Goal: Task Accomplishment & Management: Complete application form

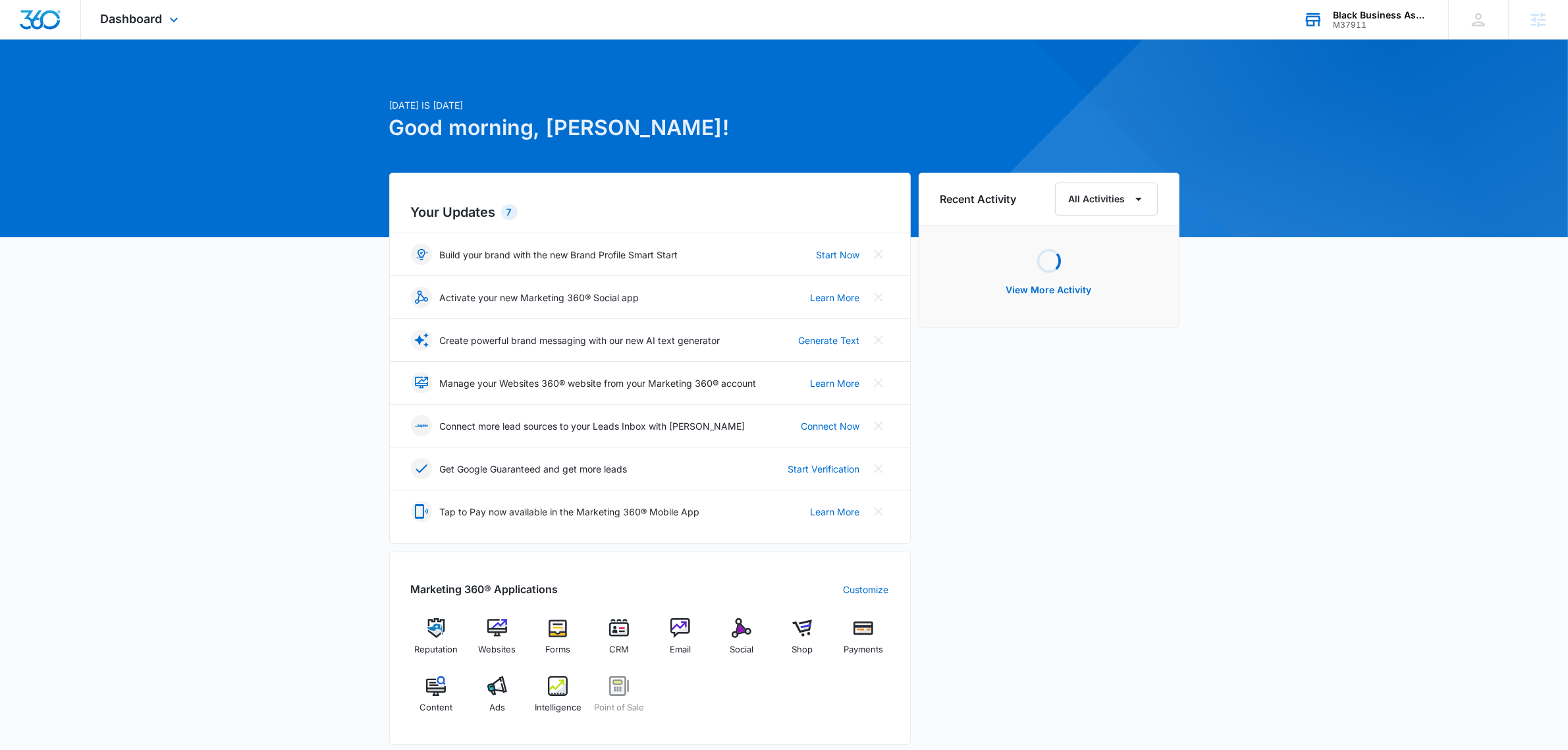
click at [1371, 30] on div "Black Business Association of Memphis M37911 Your Accounts View All" at bounding box center [1365, 19] width 165 height 39
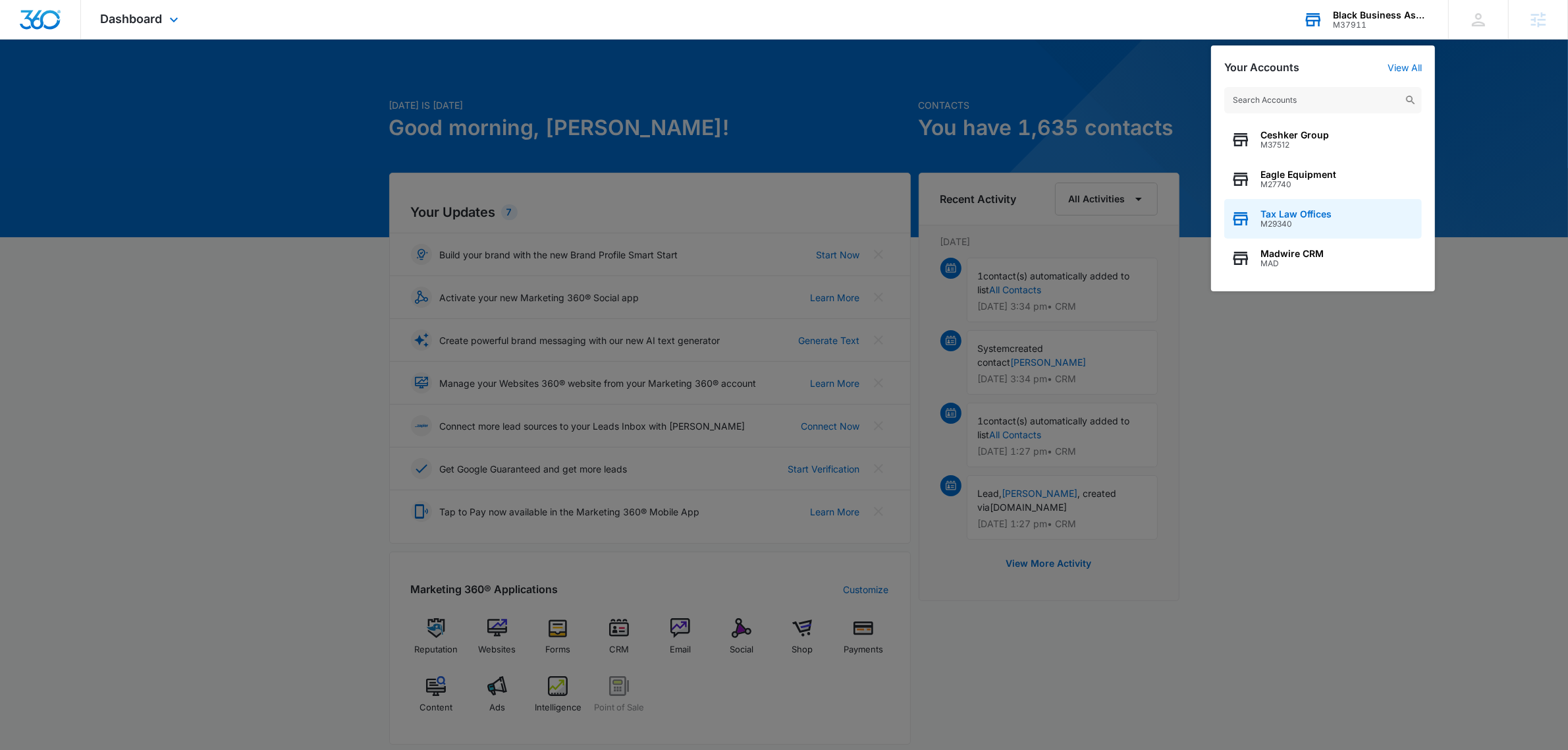
click at [1310, 206] on div "Tax Law Offices M29340" at bounding box center [1323, 218] width 198 height 40
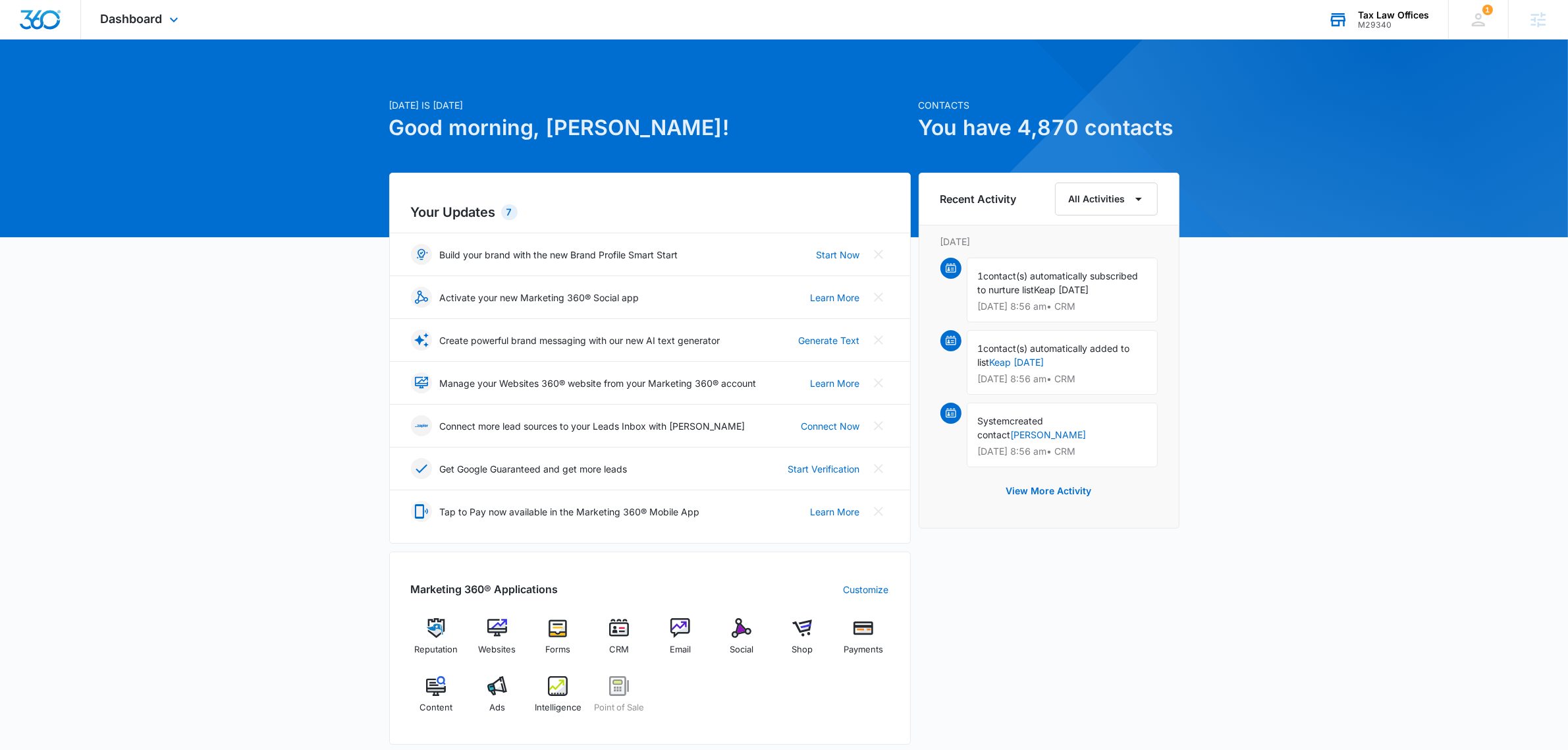
click at [110, 2] on div "Dashboard Apps Reputation Websites Forms CRM Email Social Shop Payments POS Con…" at bounding box center [141, 19] width 121 height 39
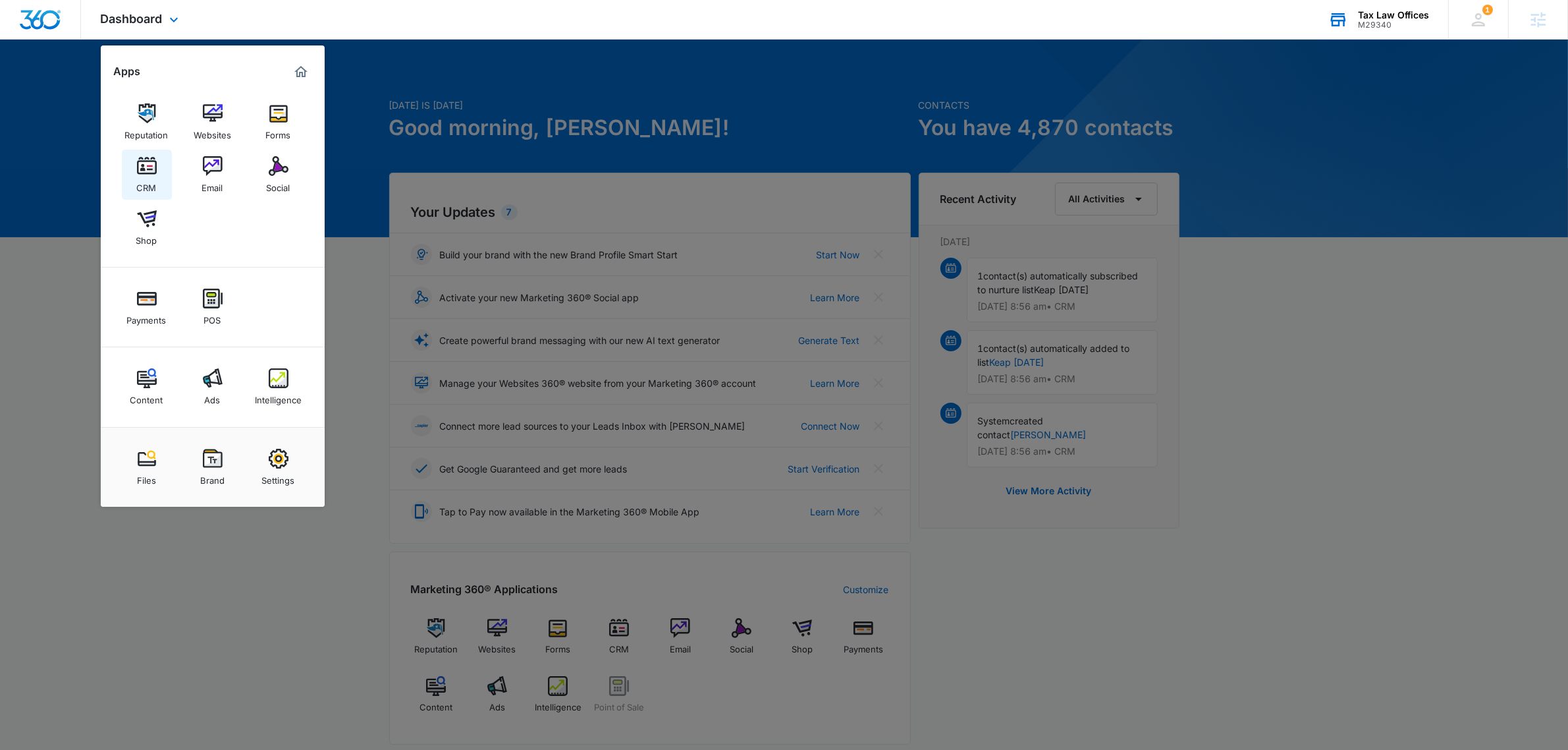
click at [144, 179] on div "CRM" at bounding box center [147, 184] width 19 height 17
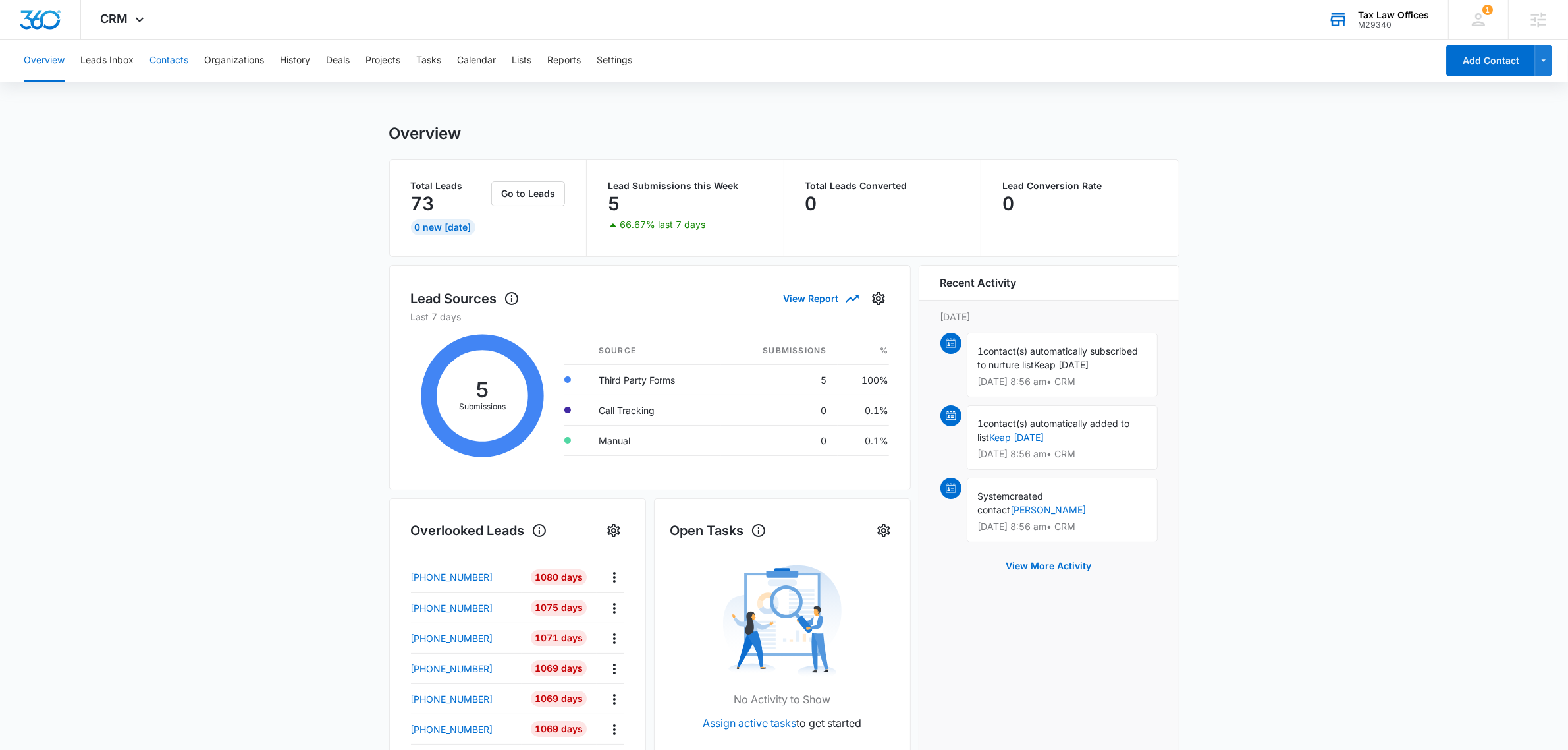
click at [165, 63] on button "Contacts" at bounding box center [169, 61] width 39 height 42
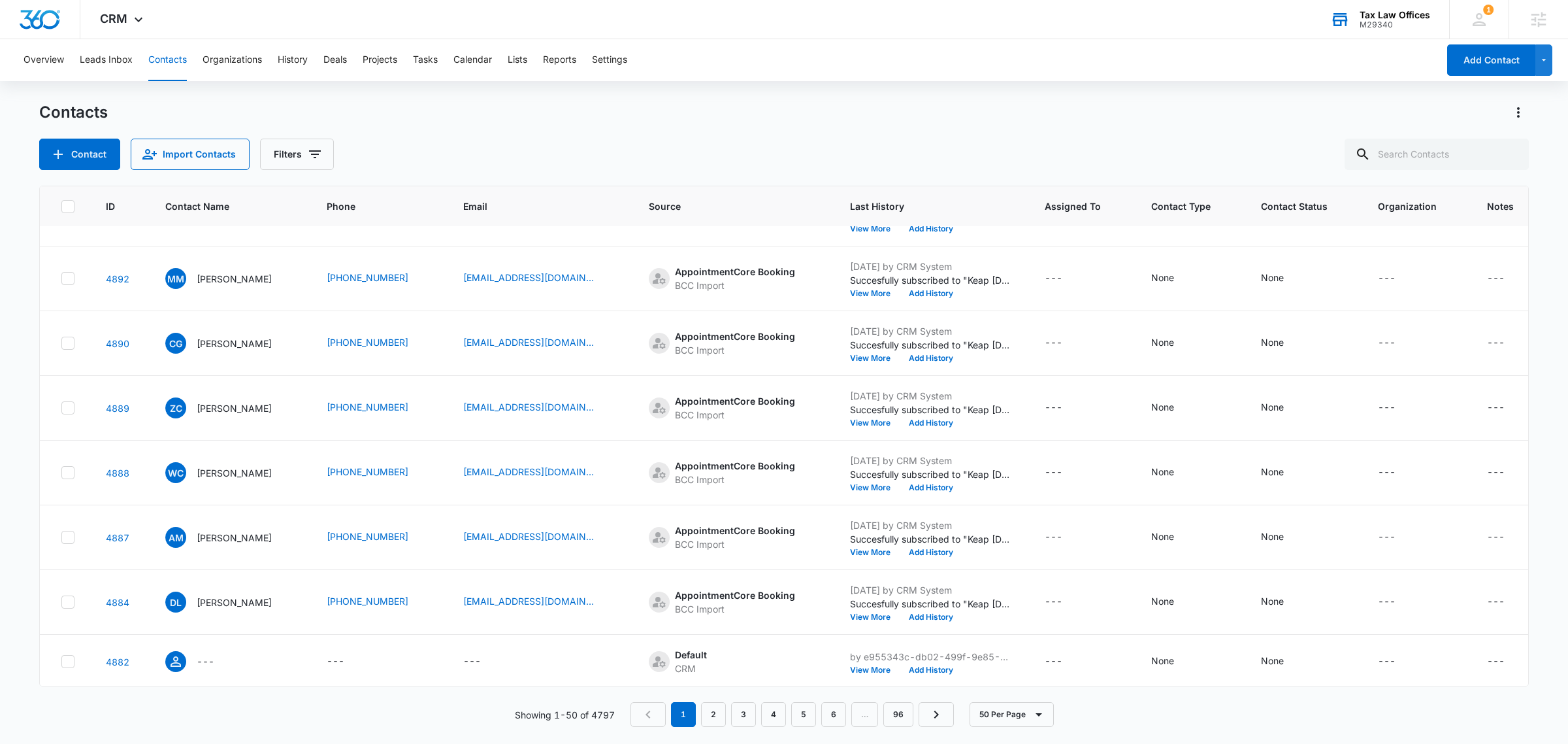
scroll to position [490, 0]
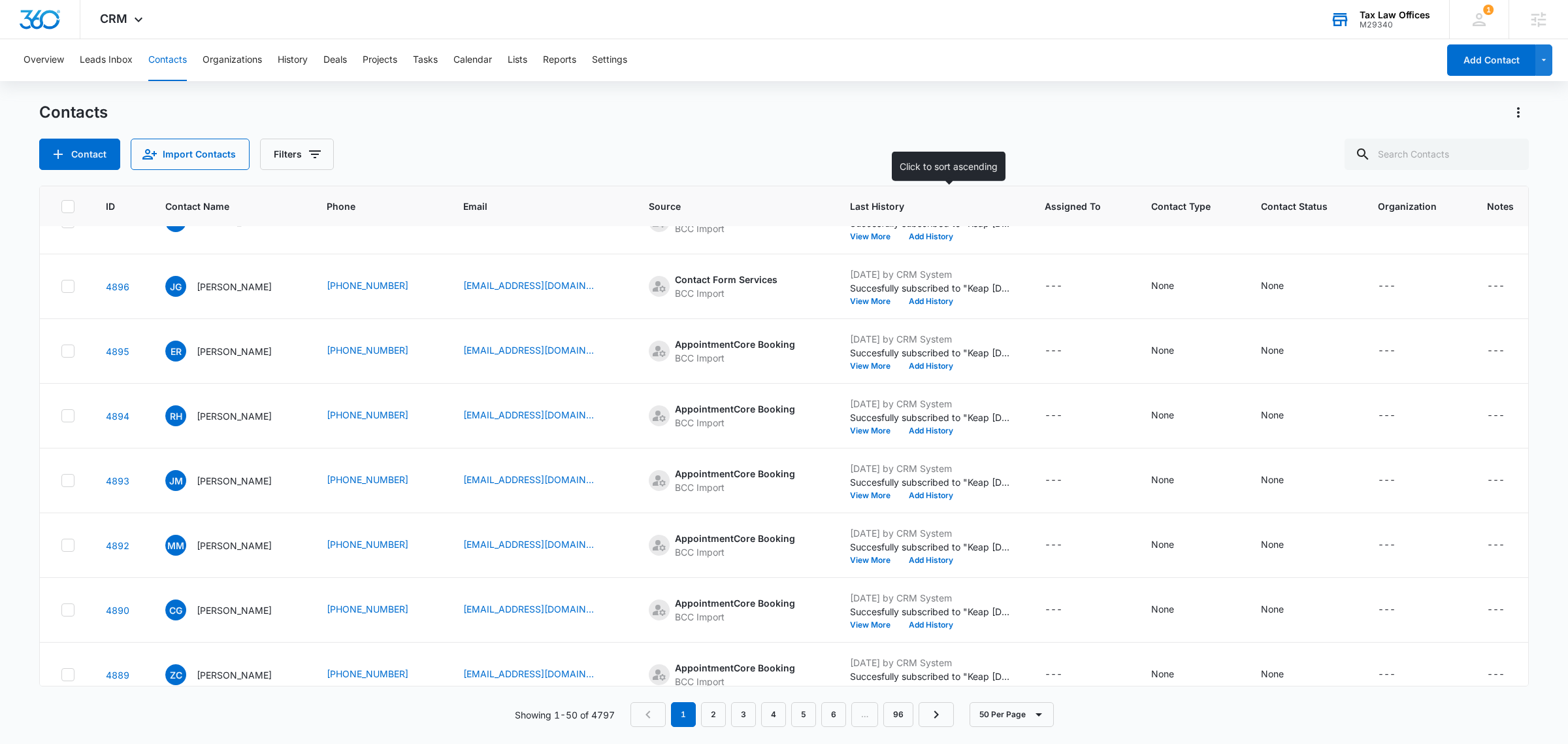
click at [904, 205] on span "Last History" at bounding box center [922, 206] width 144 height 14
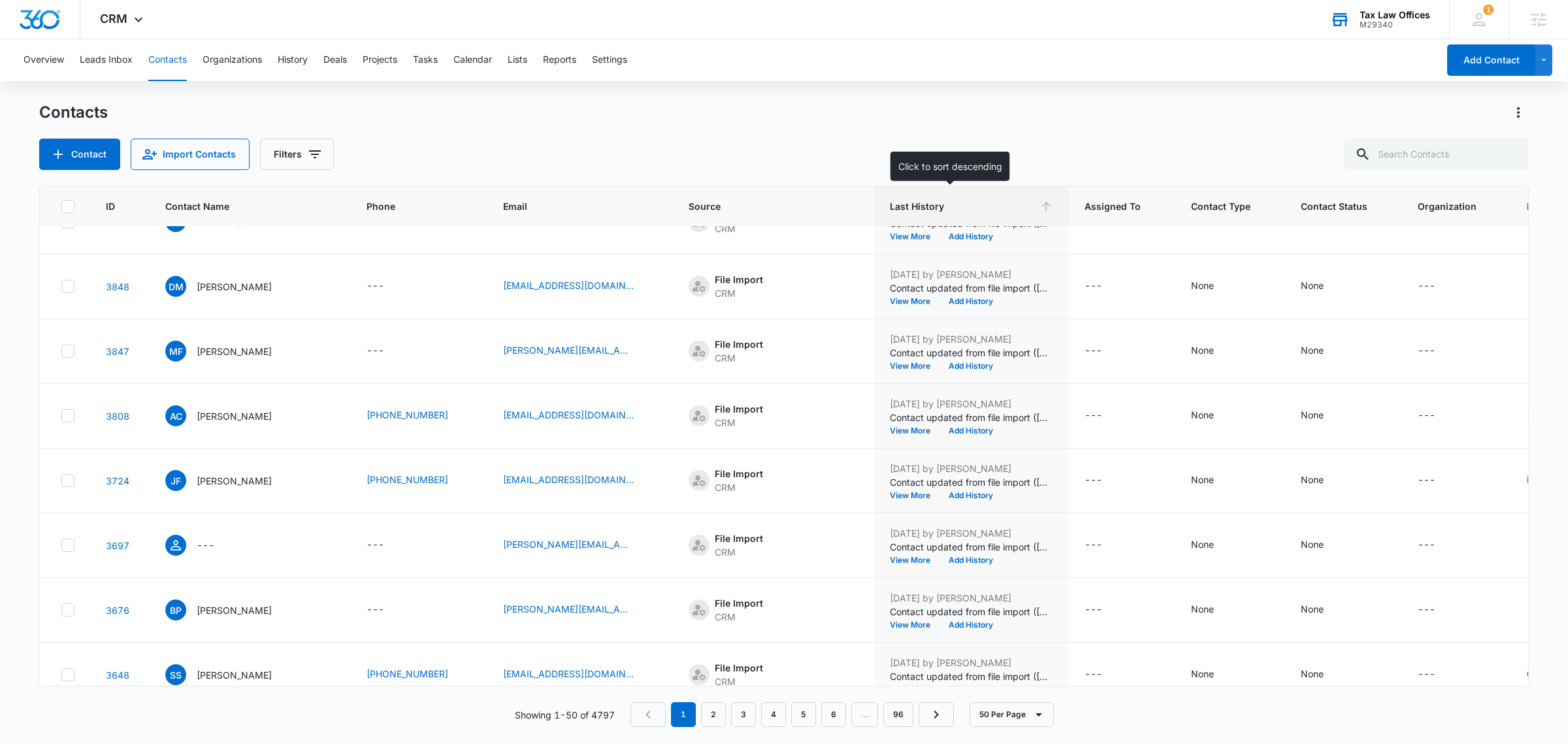
scroll to position [0, 0]
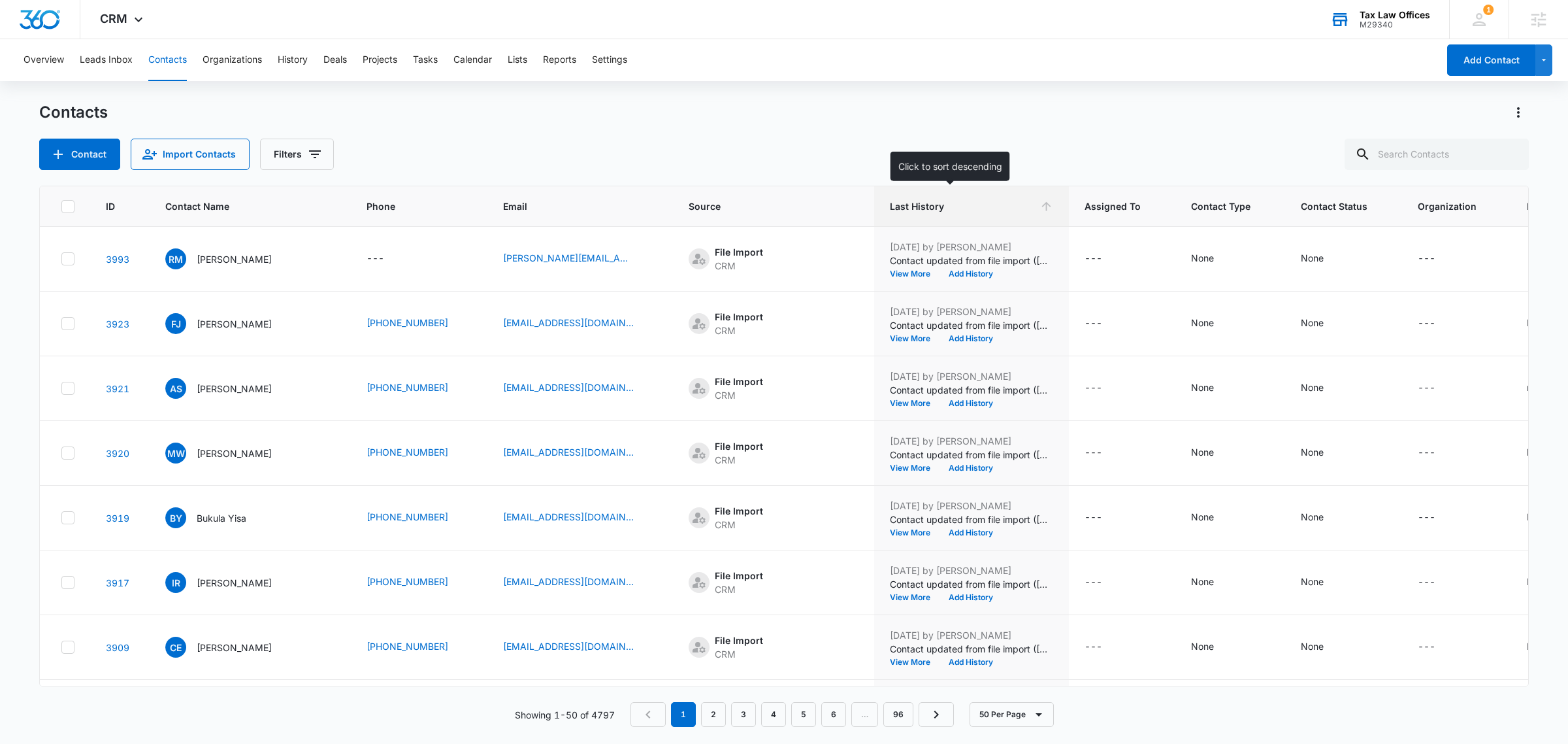
click at [897, 211] on span "Last History" at bounding box center [962, 206] width 144 height 14
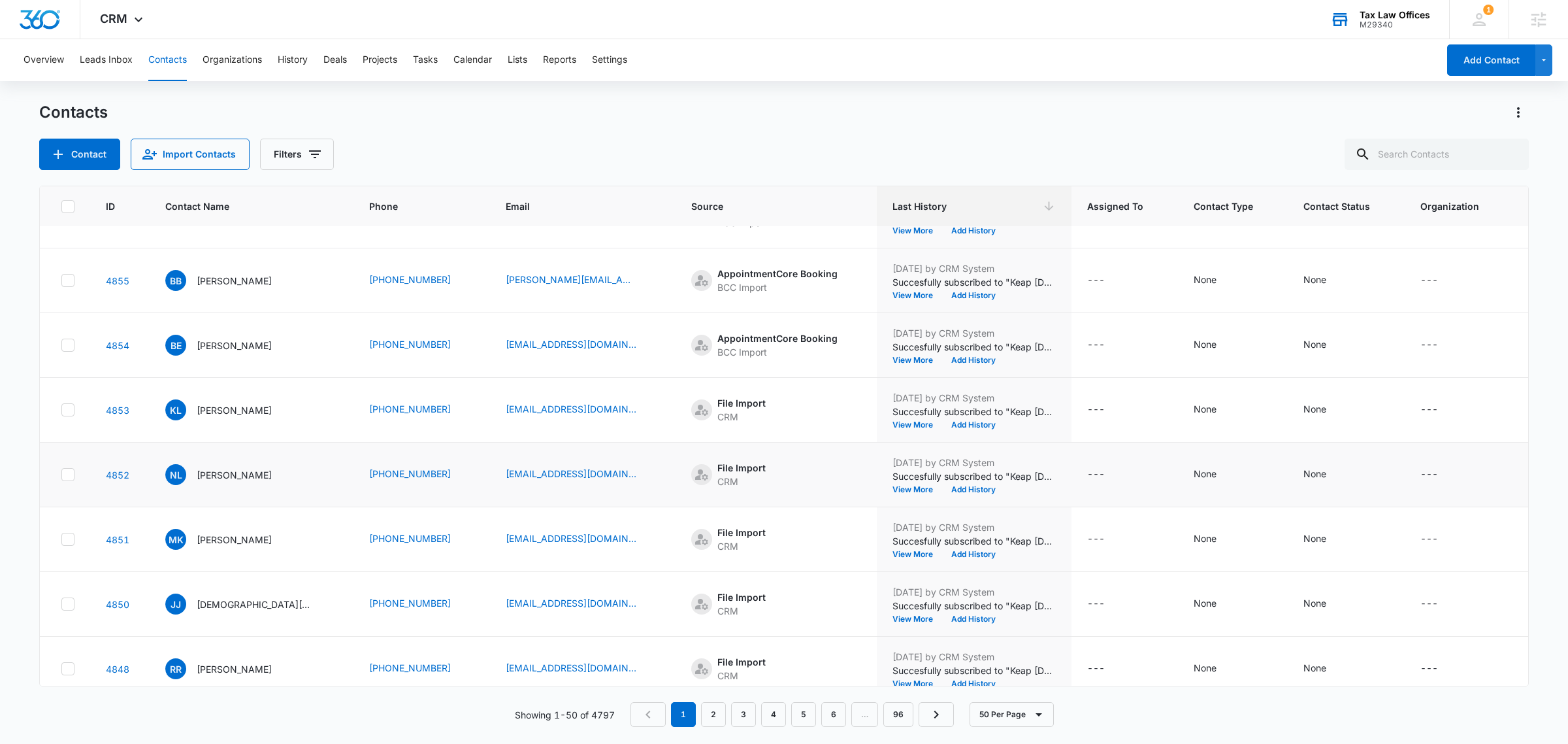
scroll to position [2369, 0]
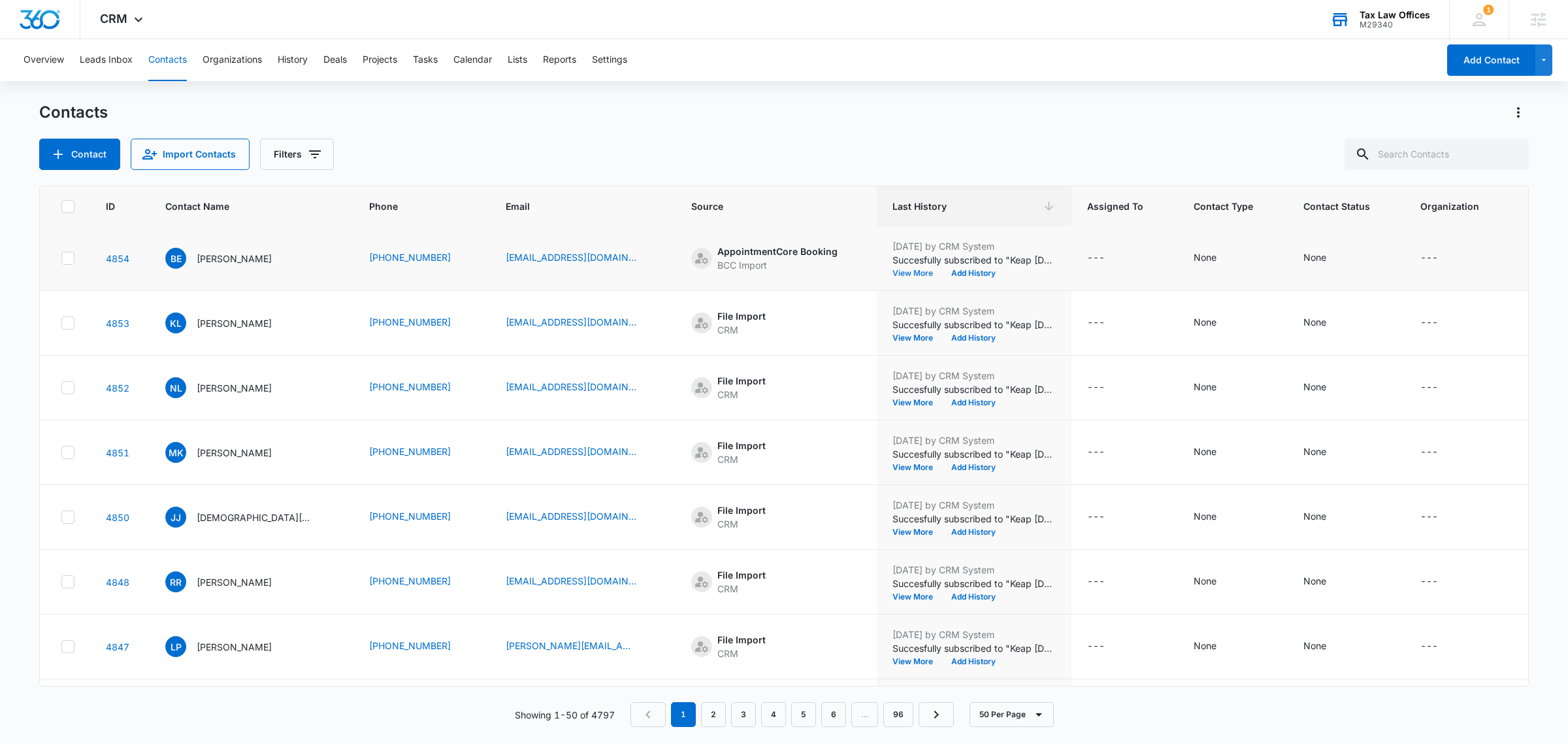
click at [893, 276] on button "View More" at bounding box center [918, 273] width 50 height 8
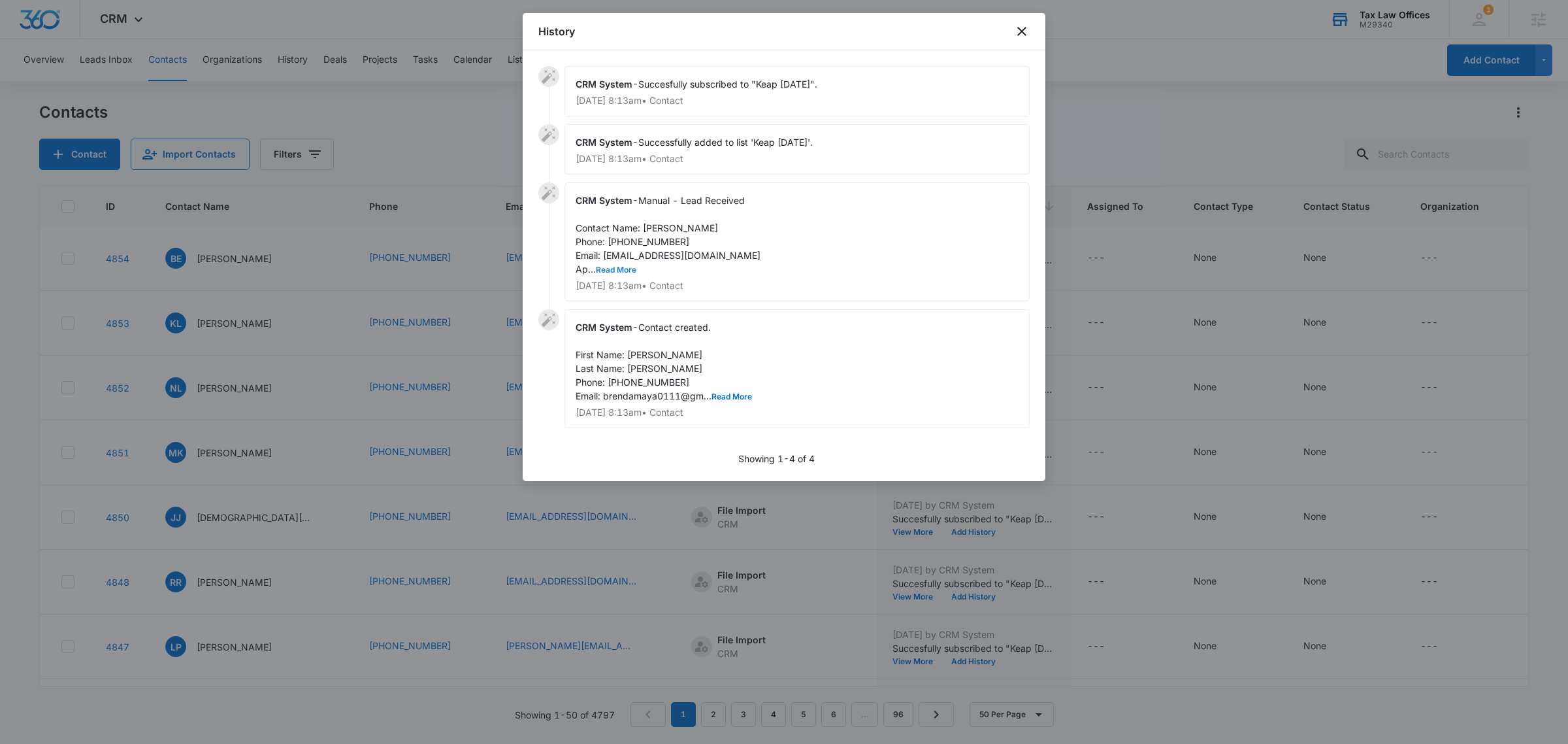
click at [622, 271] on button "Read More" at bounding box center [616, 270] width 40 height 8
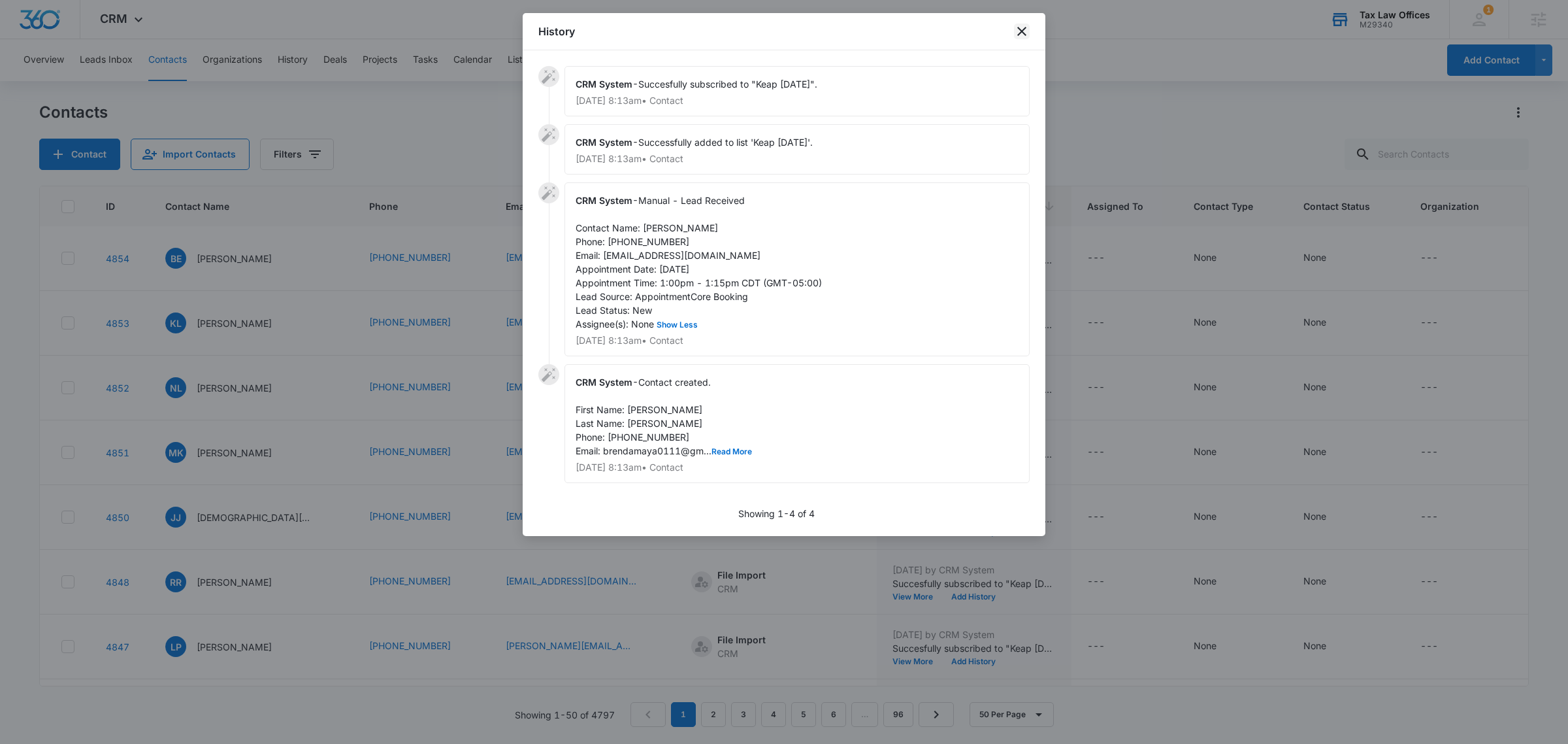
click at [1022, 35] on icon "close" at bounding box center [1021, 31] width 15 height 15
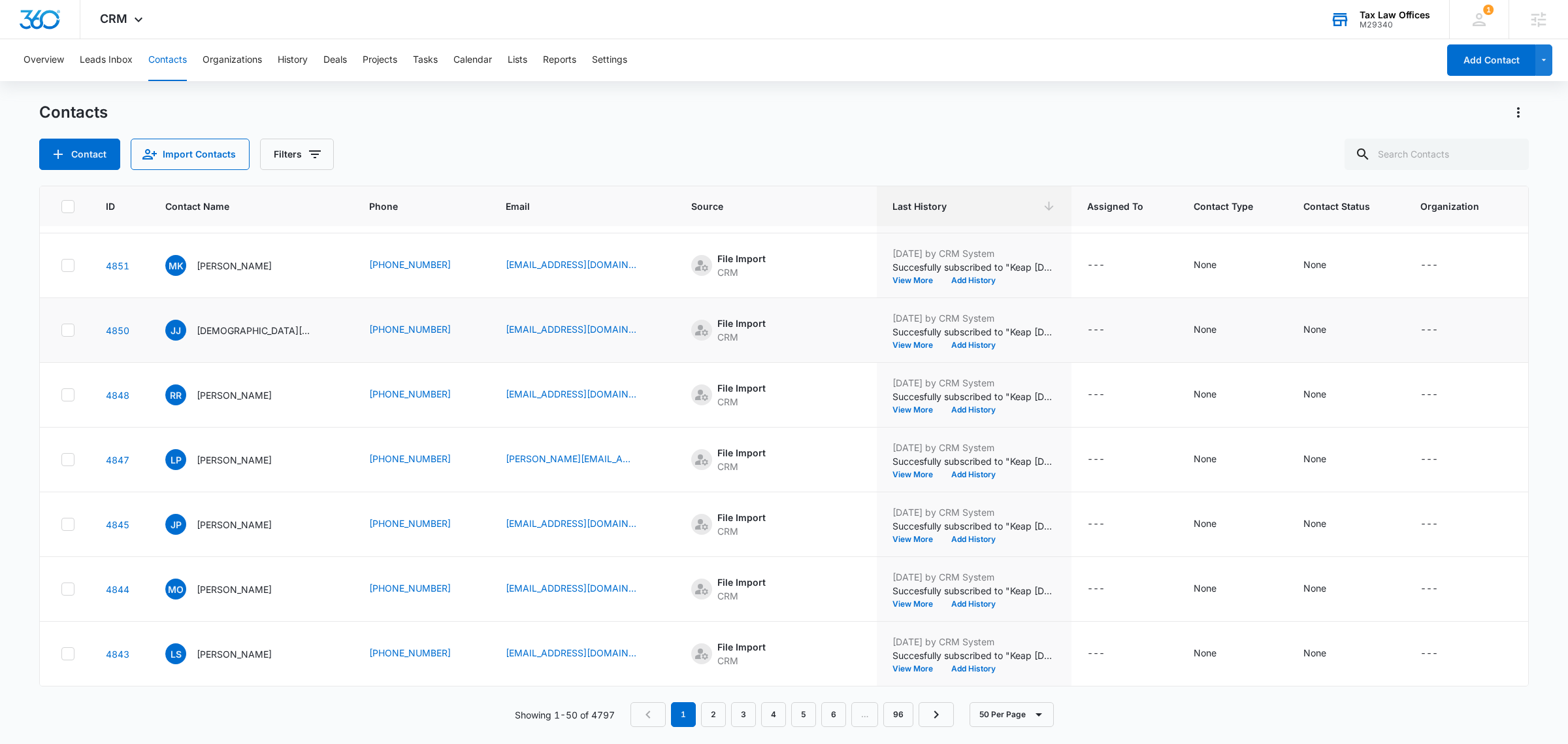
scroll to position [2575, 0]
click at [720, 710] on link "2" at bounding box center [713, 714] width 25 height 25
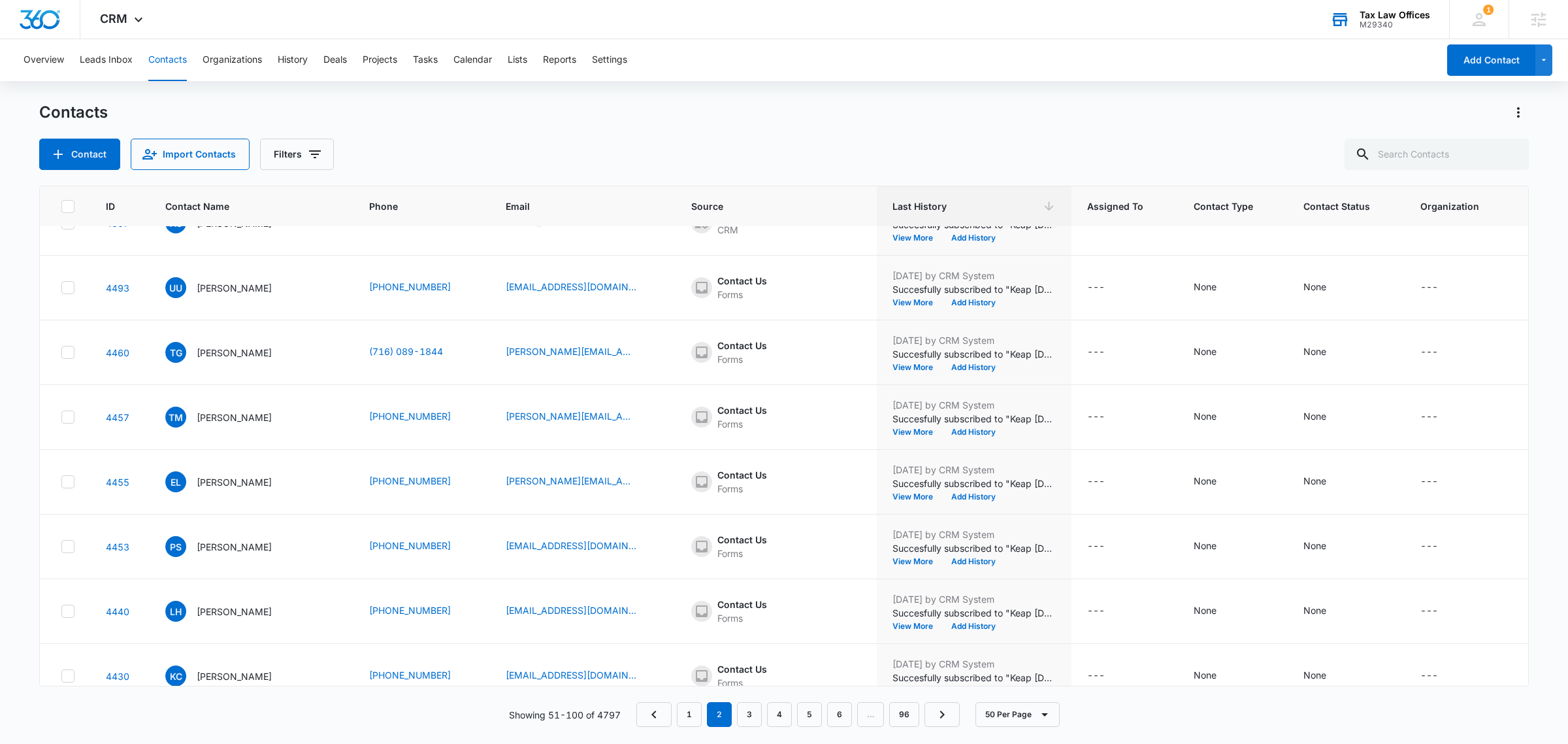
scroll to position [1896, 0]
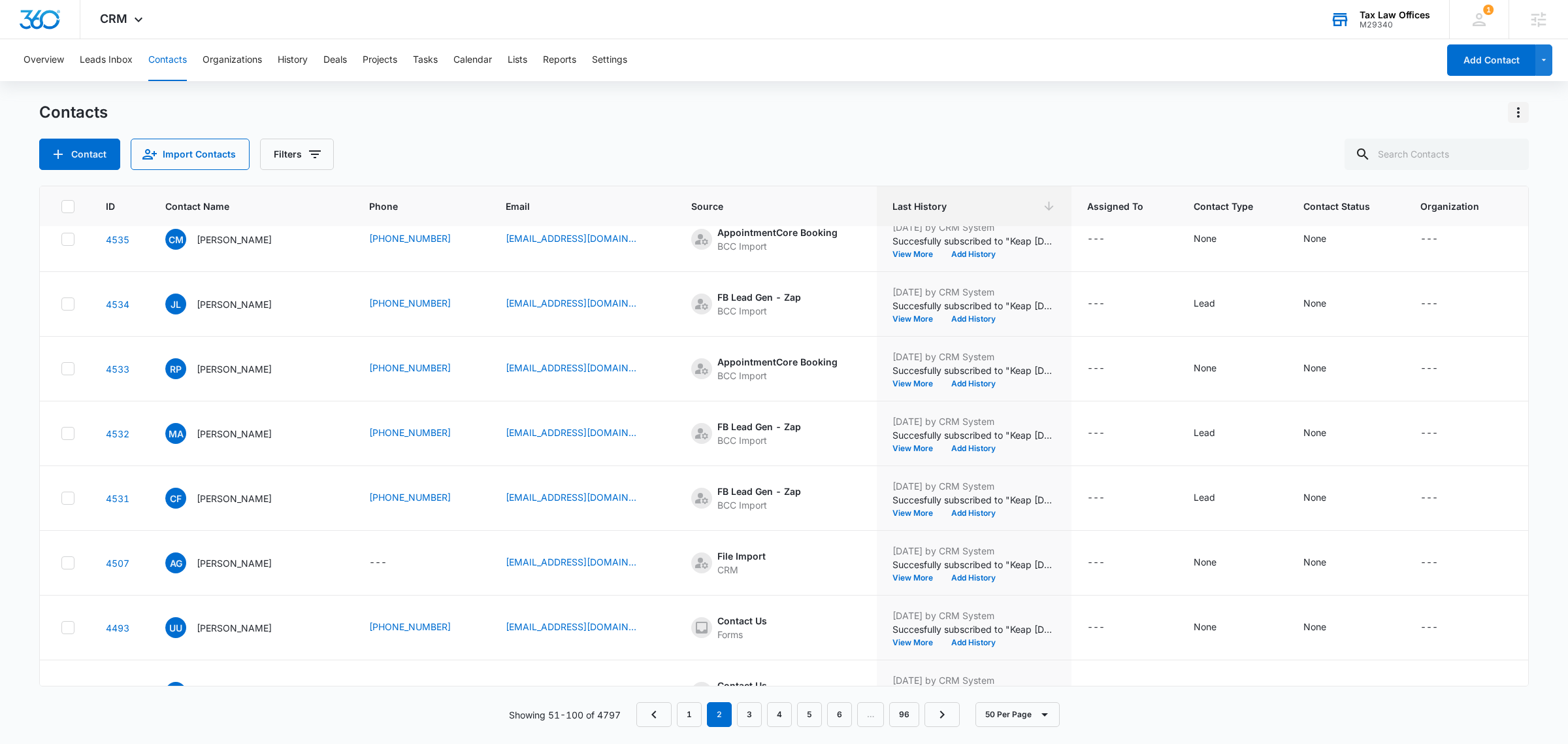
click at [1516, 110] on icon "Actions" at bounding box center [1518, 112] width 15 height 15
click at [217, 147] on button "Import Contacts" at bounding box center [190, 154] width 119 height 31
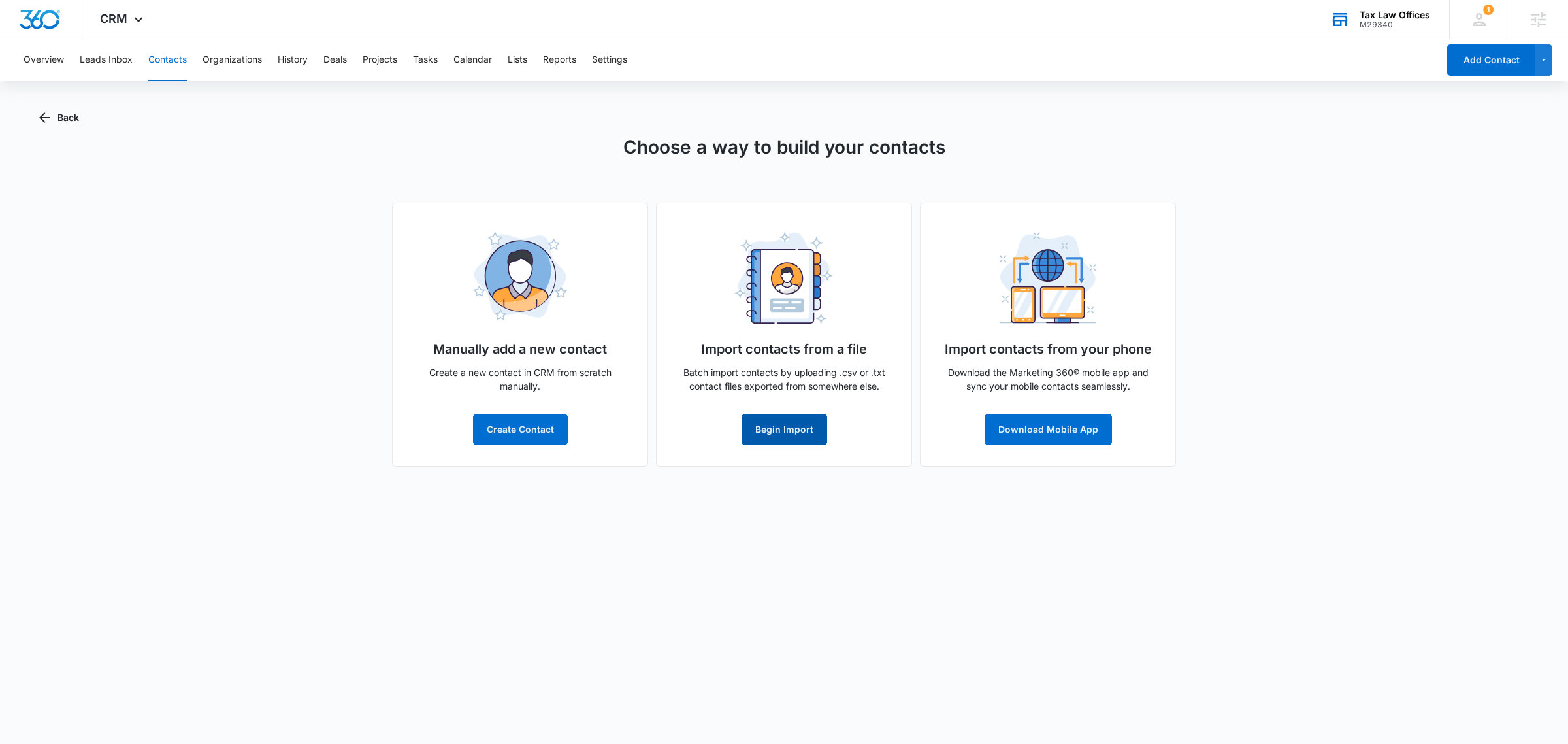
click at [784, 422] on button "Begin Import" at bounding box center [784, 429] width 85 height 31
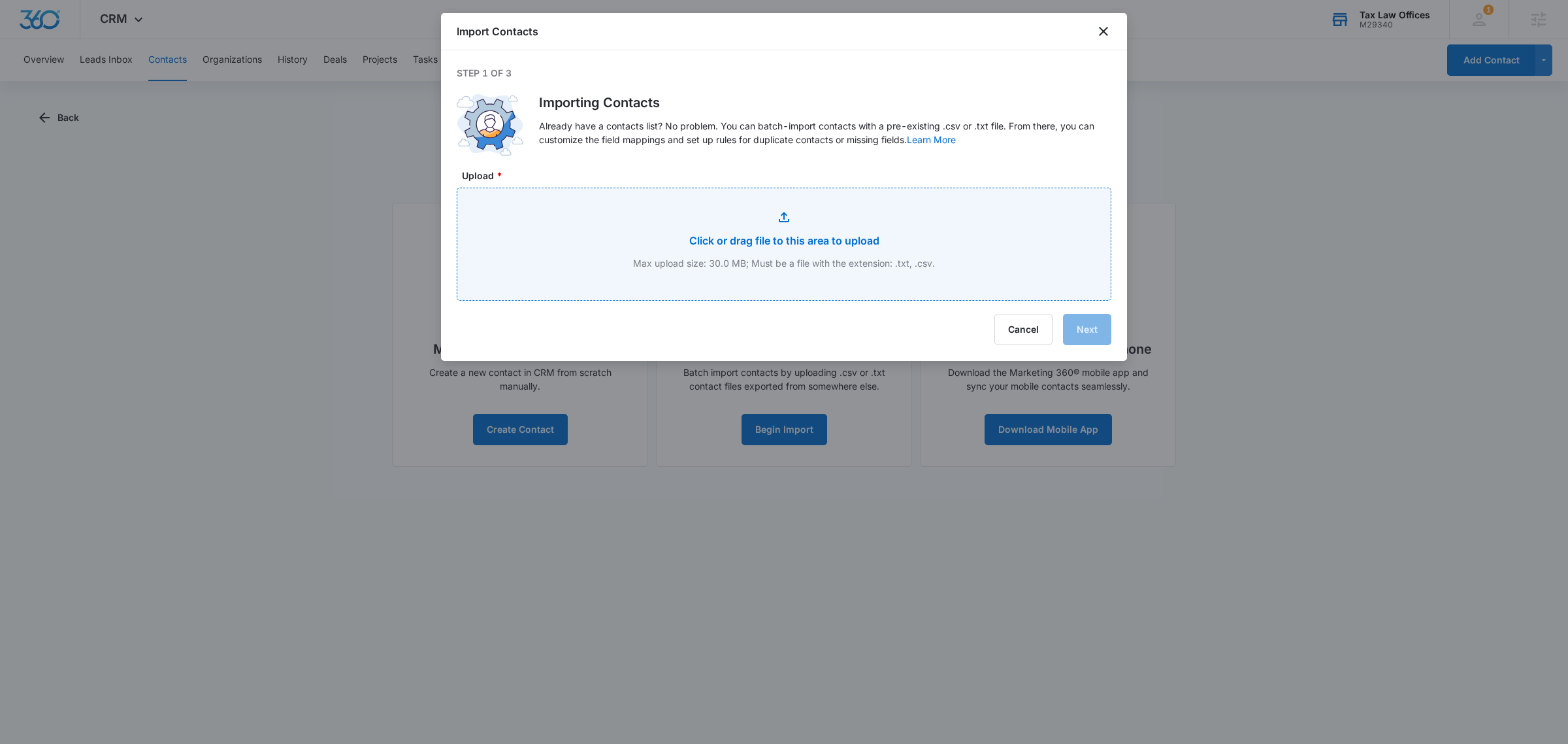
click at [779, 242] on input "Upload *" at bounding box center [784, 244] width 654 height 112
type input "C:\fakepath\[DATE] Export File from Keap - [DATE] Export File from Keap.csv.csv"
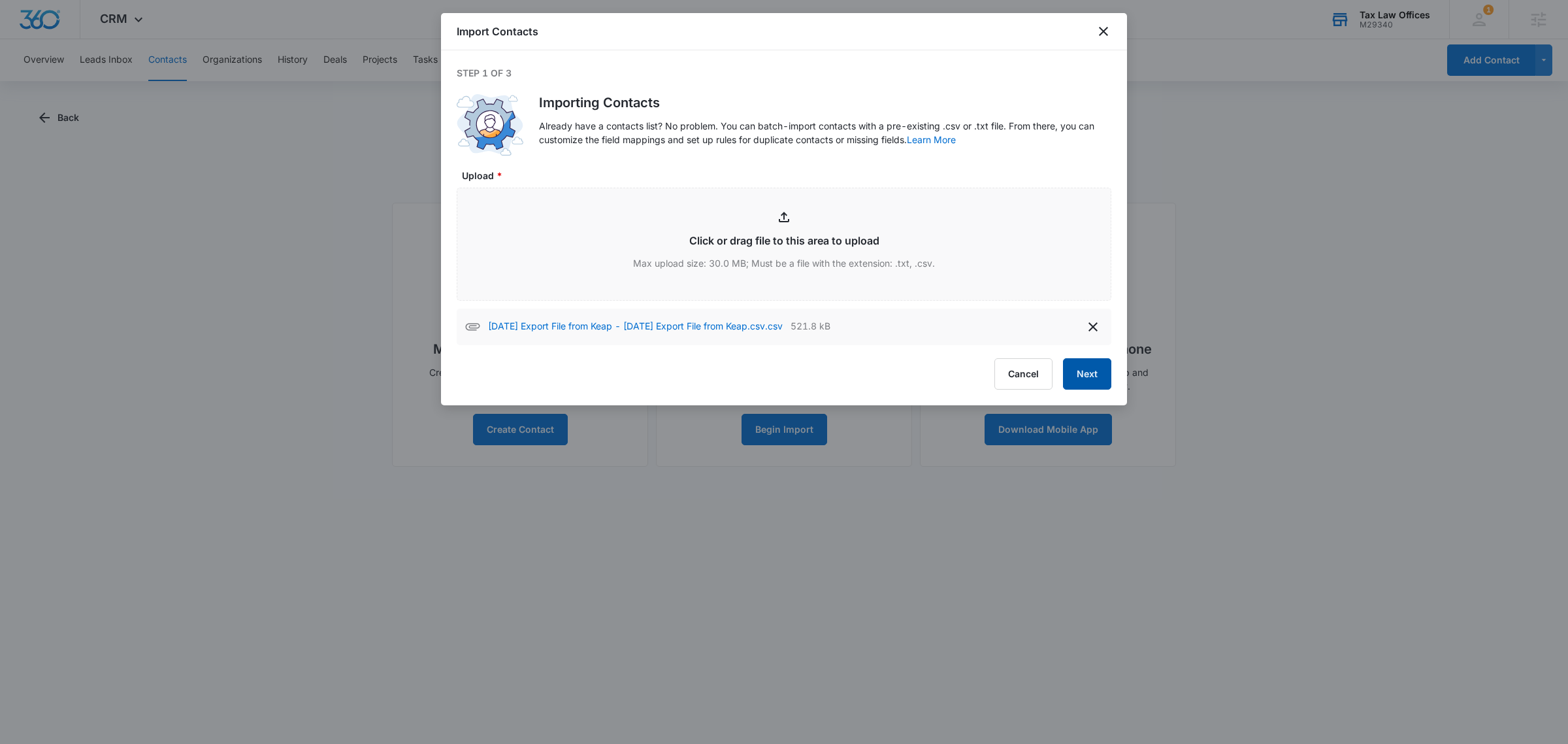
click at [1092, 381] on button "Next" at bounding box center [1087, 374] width 48 height 31
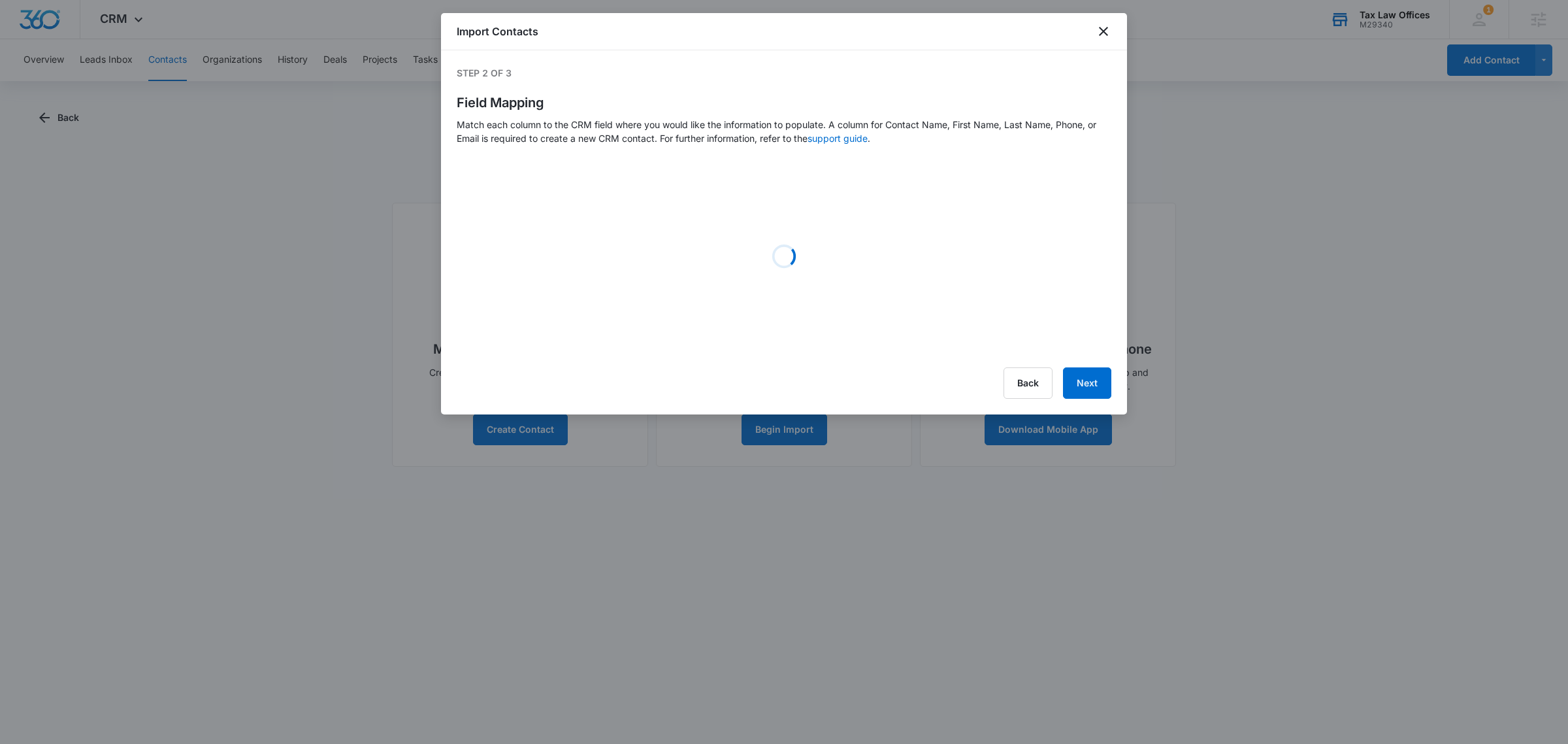
select select "name"
select select "184"
select select "185"
select select "tags"
select select "216"
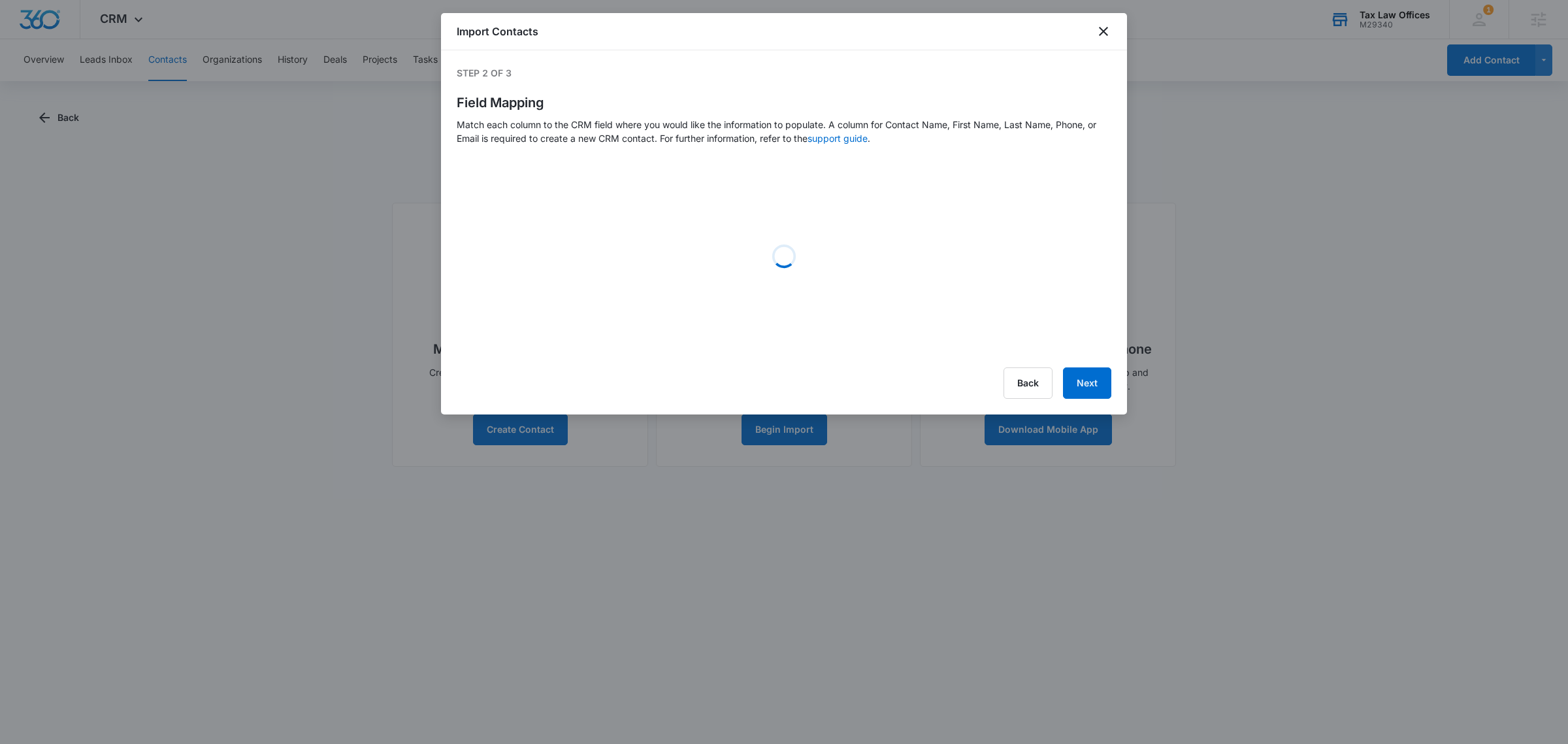
select select "217"
select select "218"
select select "219"
select select "220"
select select "236"
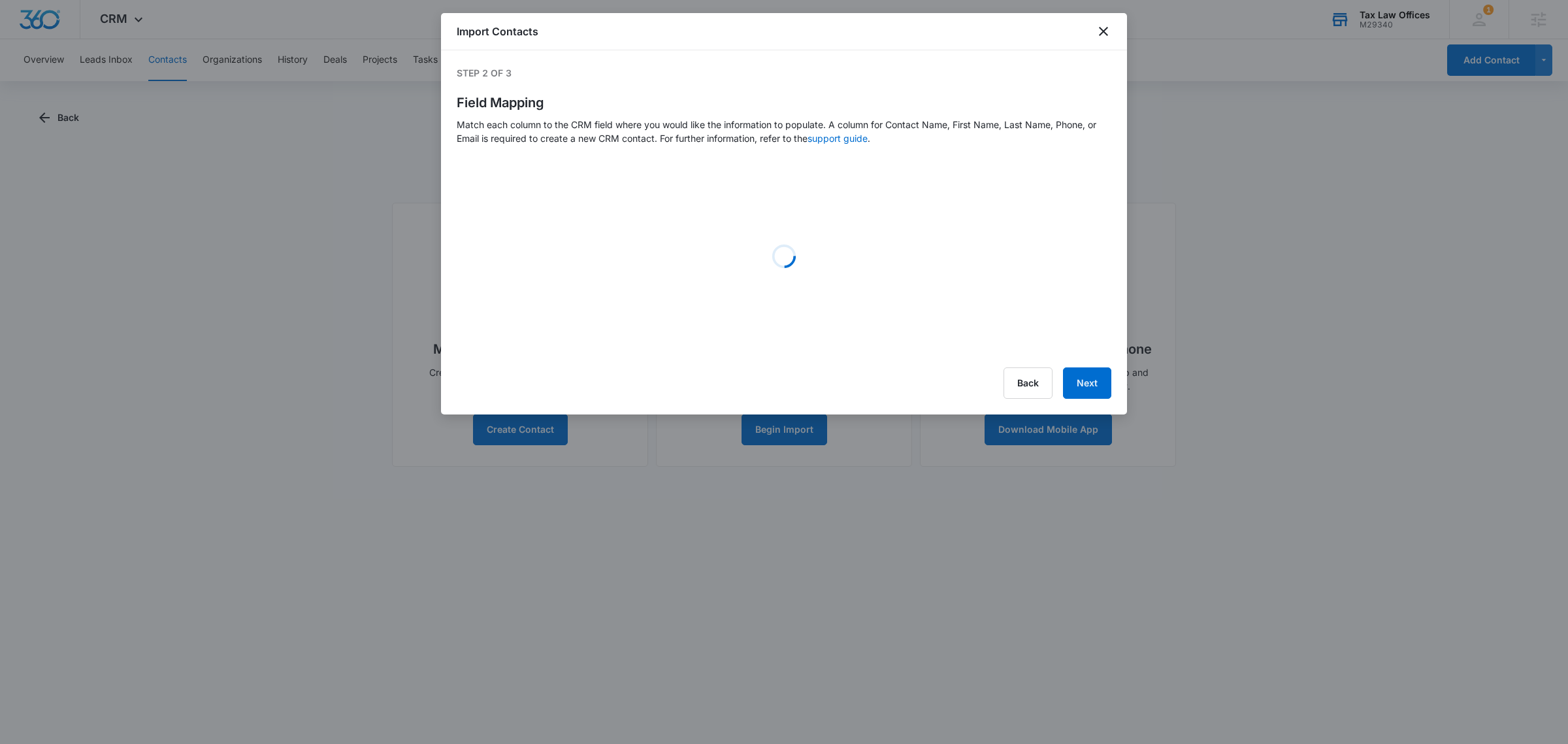
select select "237"
select select "238"
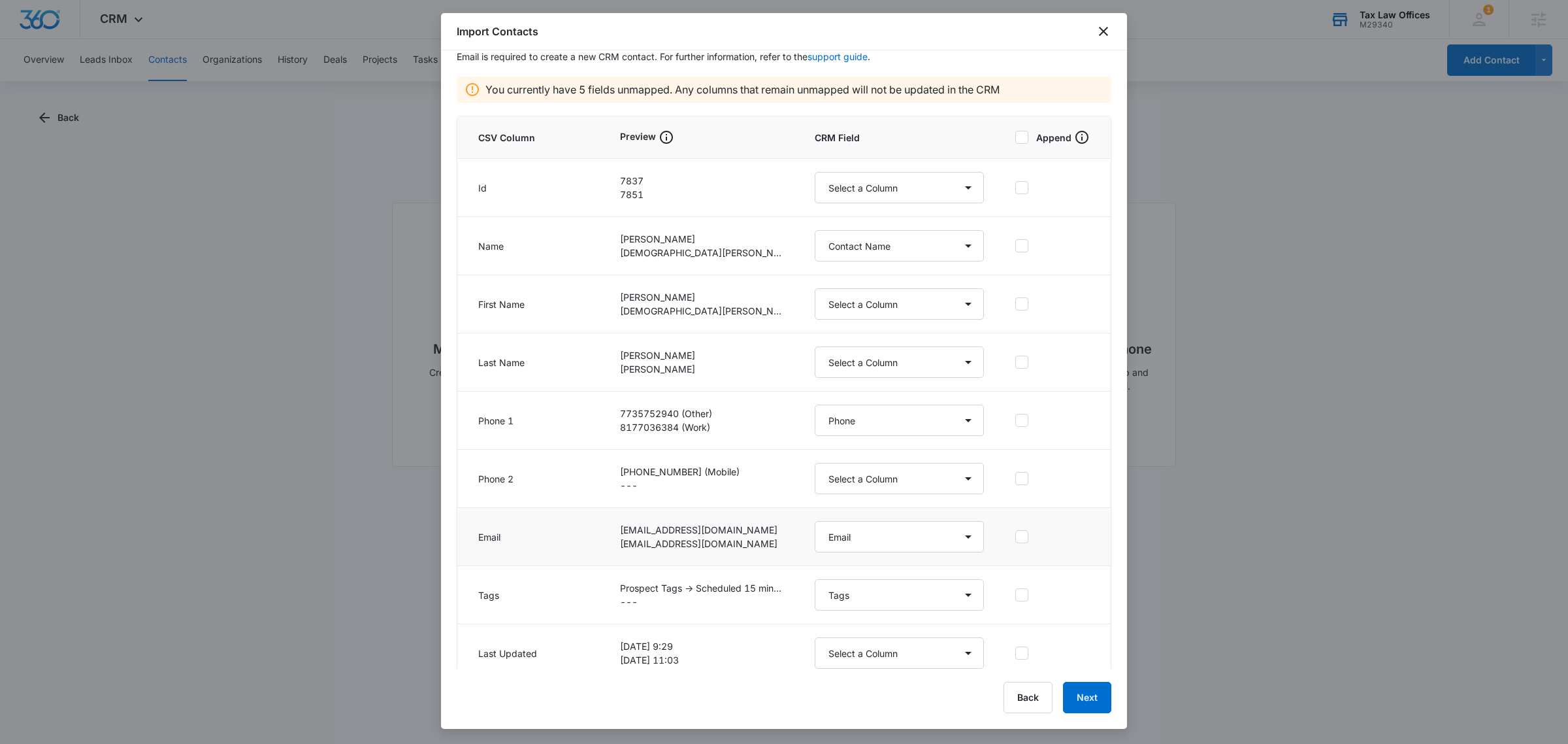
scroll to position [163, 0]
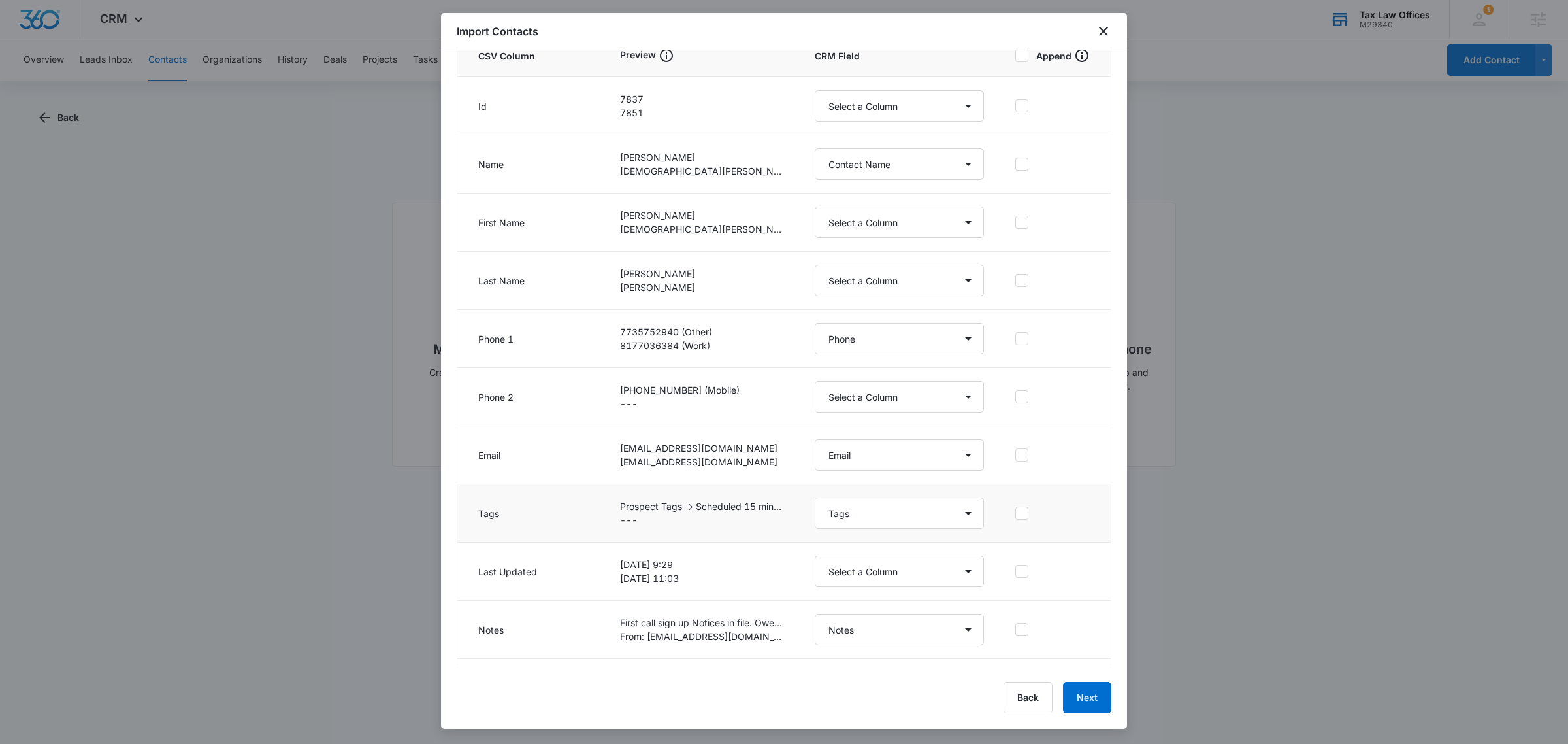
click at [1016, 514] on icon at bounding box center [1021, 513] width 12 height 12
click at [1015, 514] on input "checkbox" at bounding box center [1015, 513] width 0 height 1
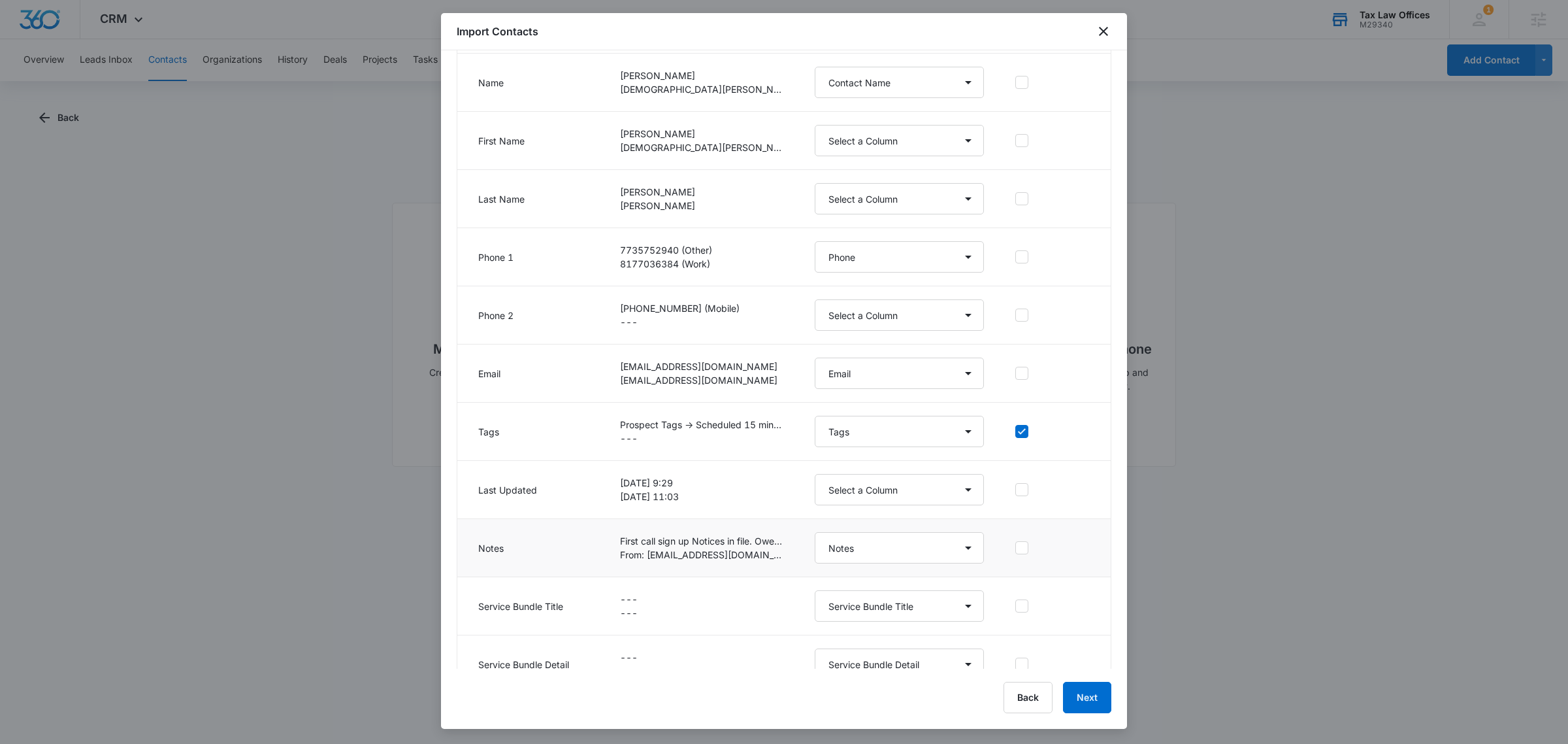
click at [1016, 548] on icon at bounding box center [1021, 548] width 12 height 12
click at [1015, 548] on input "checkbox" at bounding box center [1015, 548] width 0 height 1
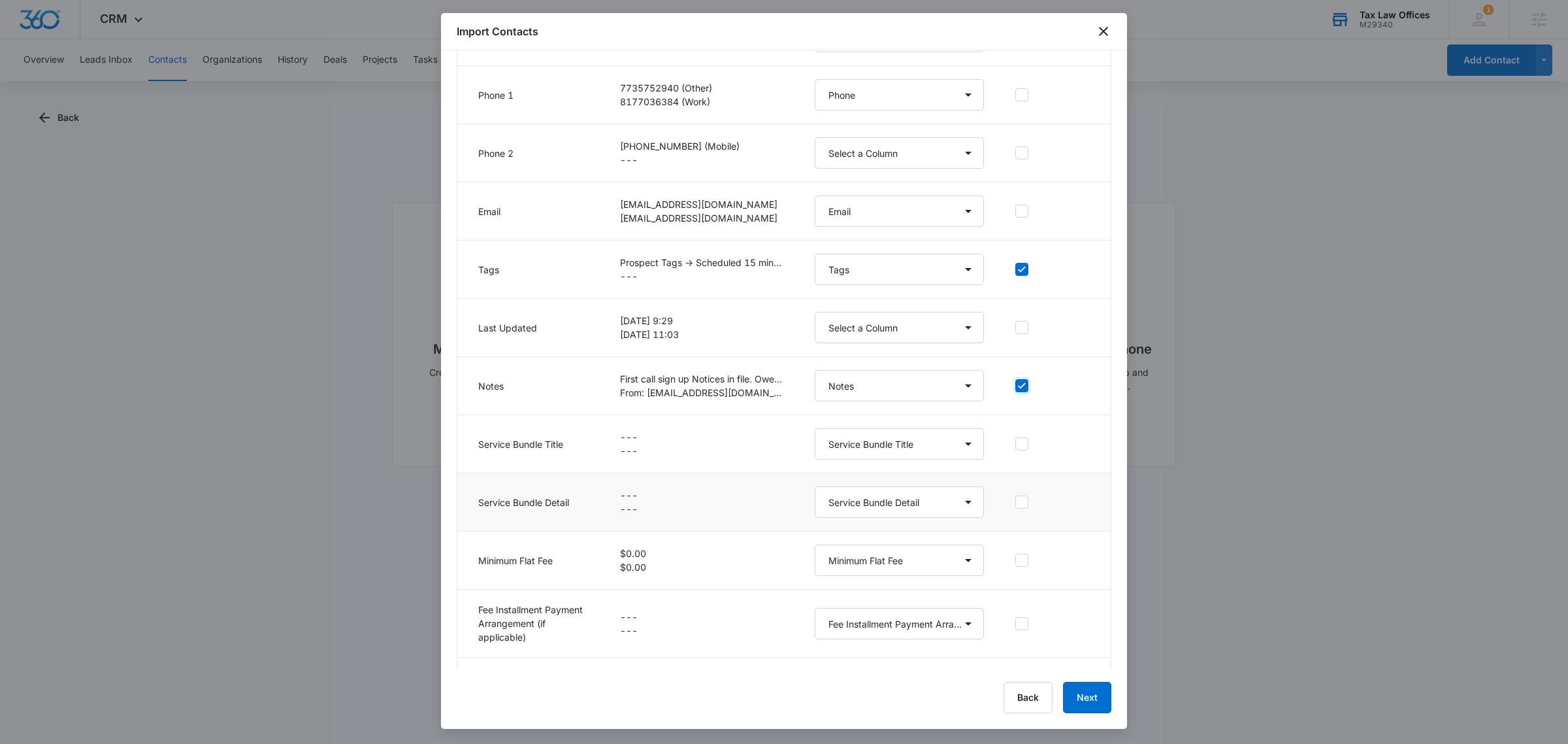
scroll to position [408, 0]
click at [1016, 442] on icon at bounding box center [1021, 442] width 12 height 12
click at [1015, 443] on input "checkbox" at bounding box center [1015, 443] width 0 height 1
click at [1015, 495] on div at bounding box center [1021, 501] width 13 height 13
click at [1015, 501] on input "checkbox" at bounding box center [1015, 501] width 0 height 1
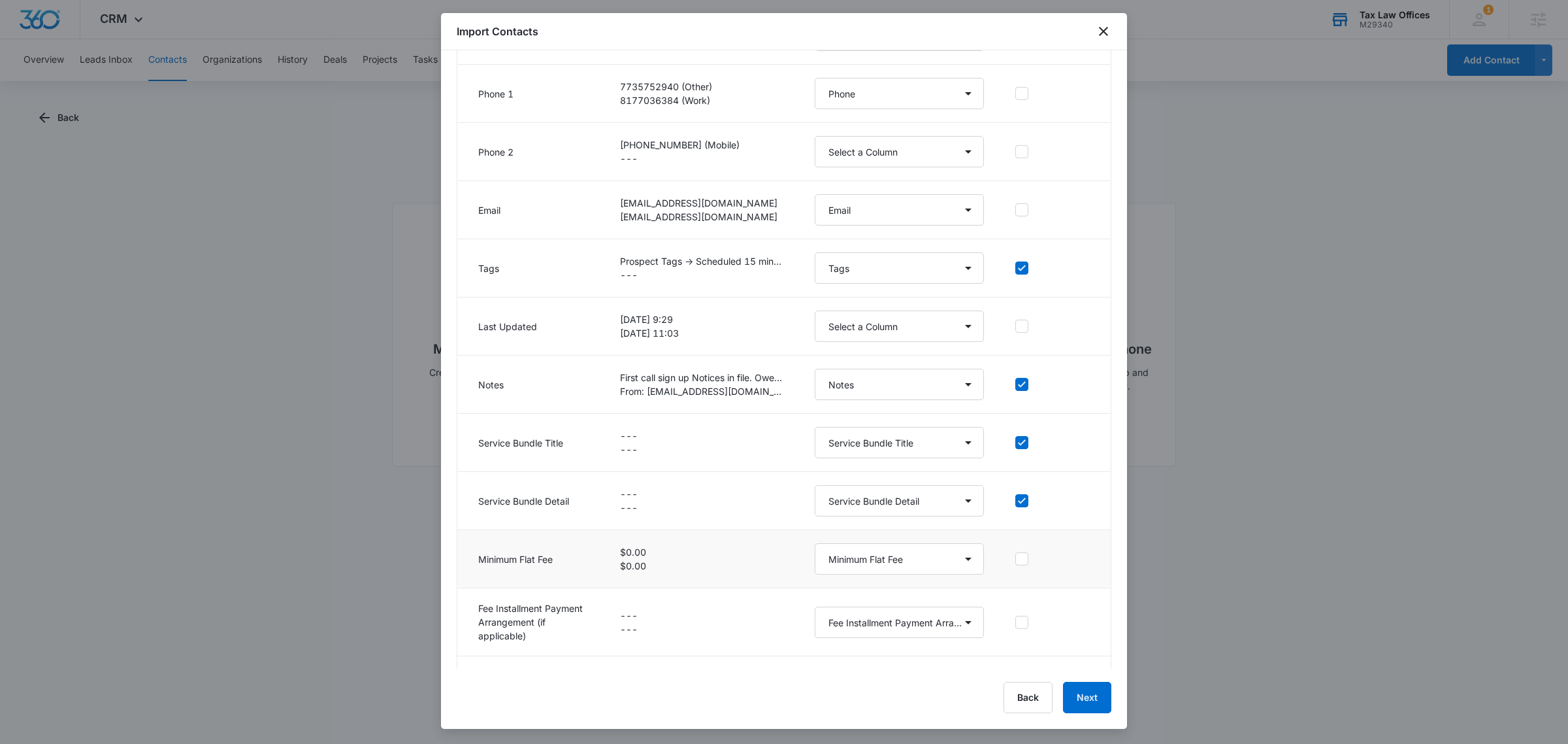
click at [1008, 550] on td at bounding box center [1055, 559] width 111 height 58
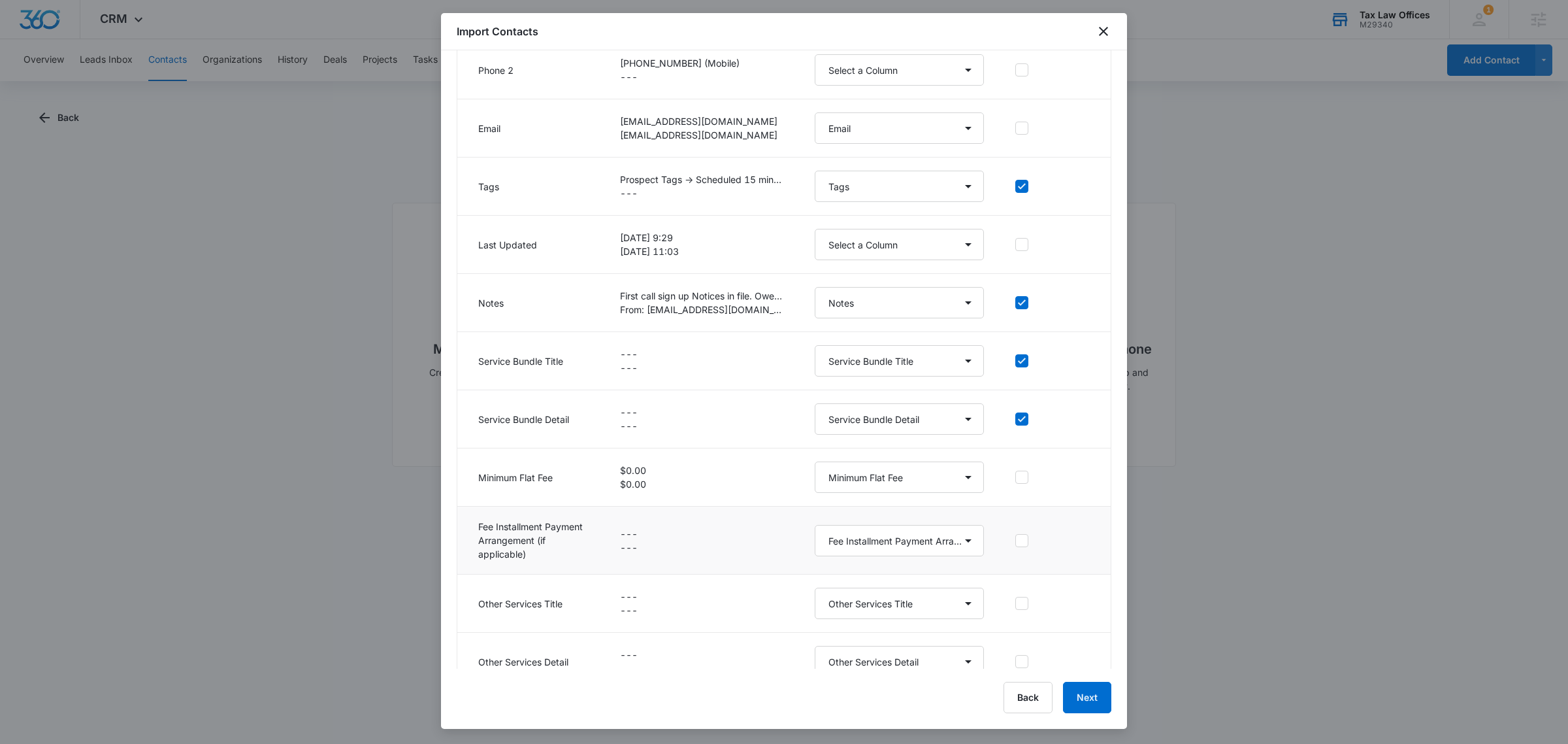
click at [1008, 550] on td at bounding box center [1055, 540] width 111 height 68
click at [1016, 539] on icon at bounding box center [1021, 540] width 12 height 12
click at [1015, 539] on input "checkbox" at bounding box center [1015, 539] width 0 height 1
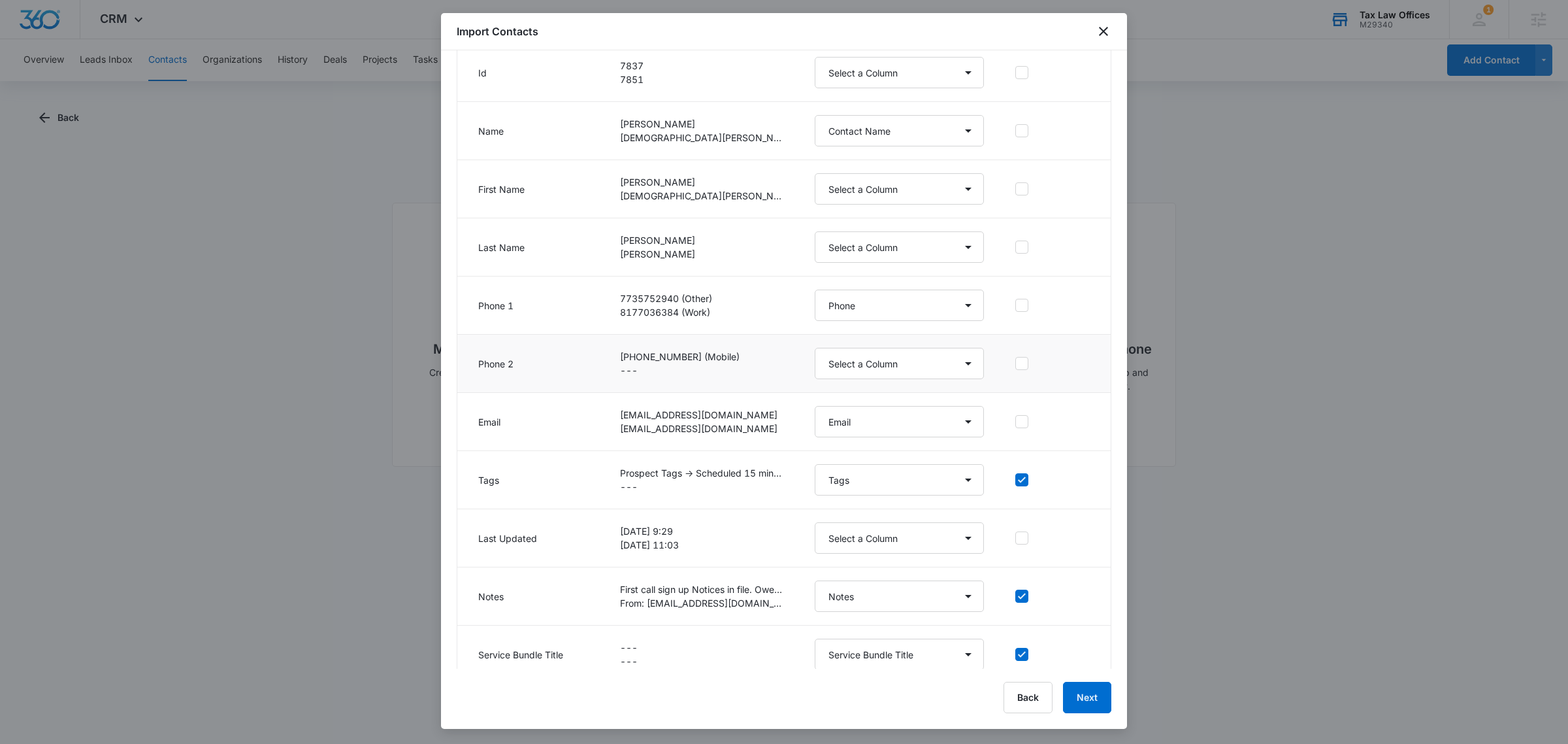
scroll to position [0, 0]
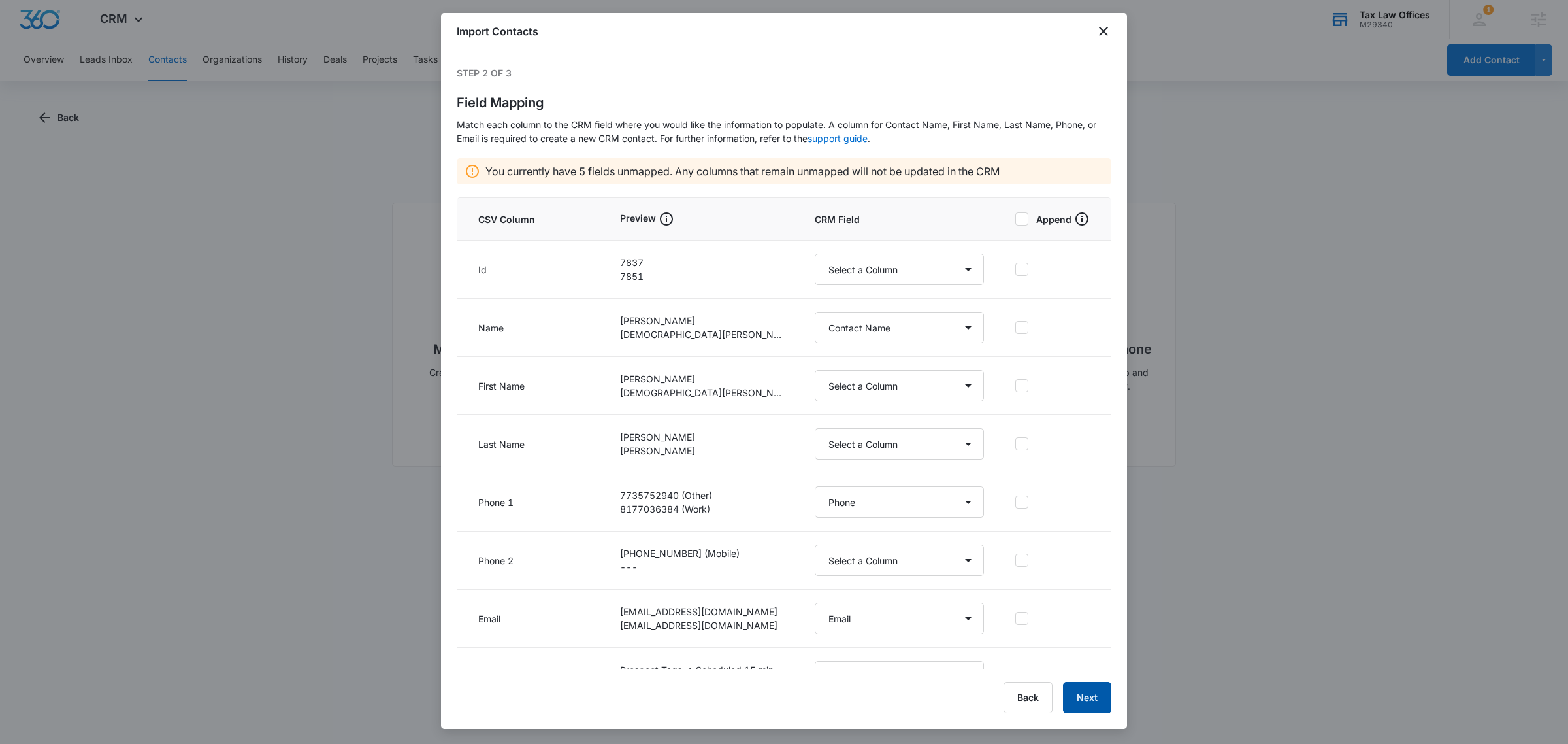
click at [1096, 696] on button "Next" at bounding box center [1087, 697] width 48 height 31
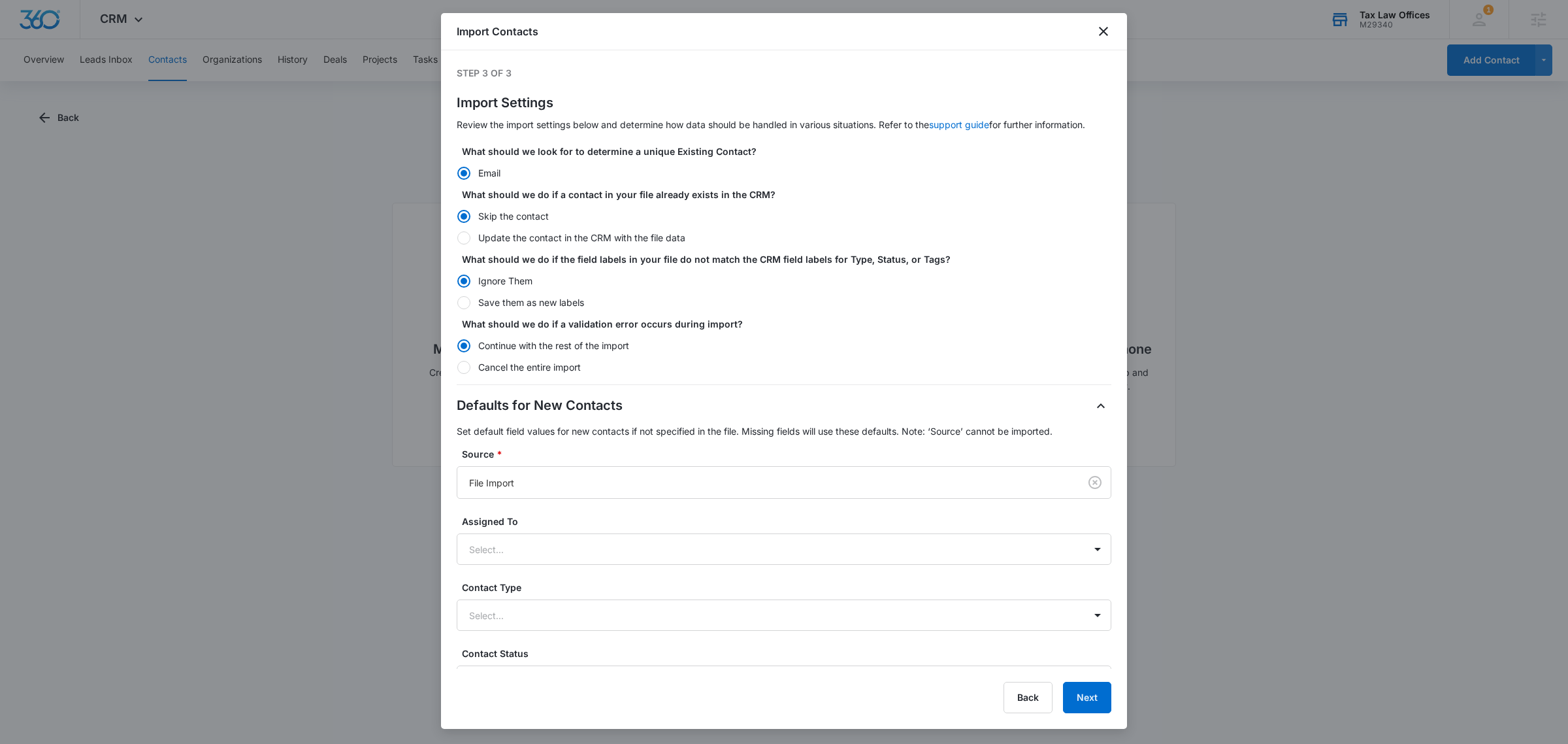
click at [491, 237] on label "Update the contact in the CRM with the file data" at bounding box center [783, 238] width 654 height 14
click at [457, 238] on input "Update the contact in the CRM with the file data" at bounding box center [456, 238] width 1 height 1
radio input "false"
radio input "true"
click at [500, 302] on label "Save them as new labels" at bounding box center [783, 302] width 654 height 14
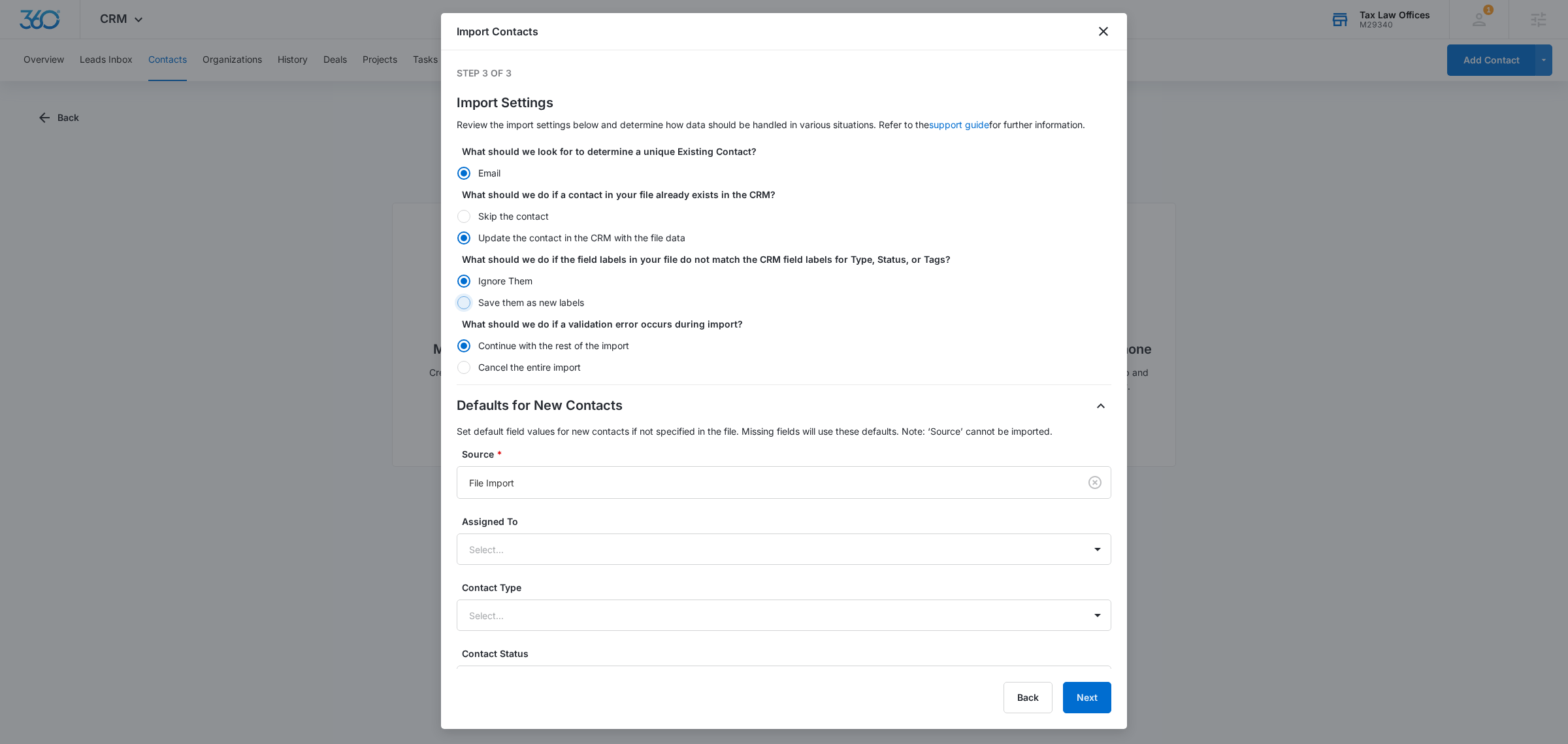
click at [457, 302] on input "Save them as new labels" at bounding box center [456, 302] width 1 height 1
radio input "false"
radio input "true"
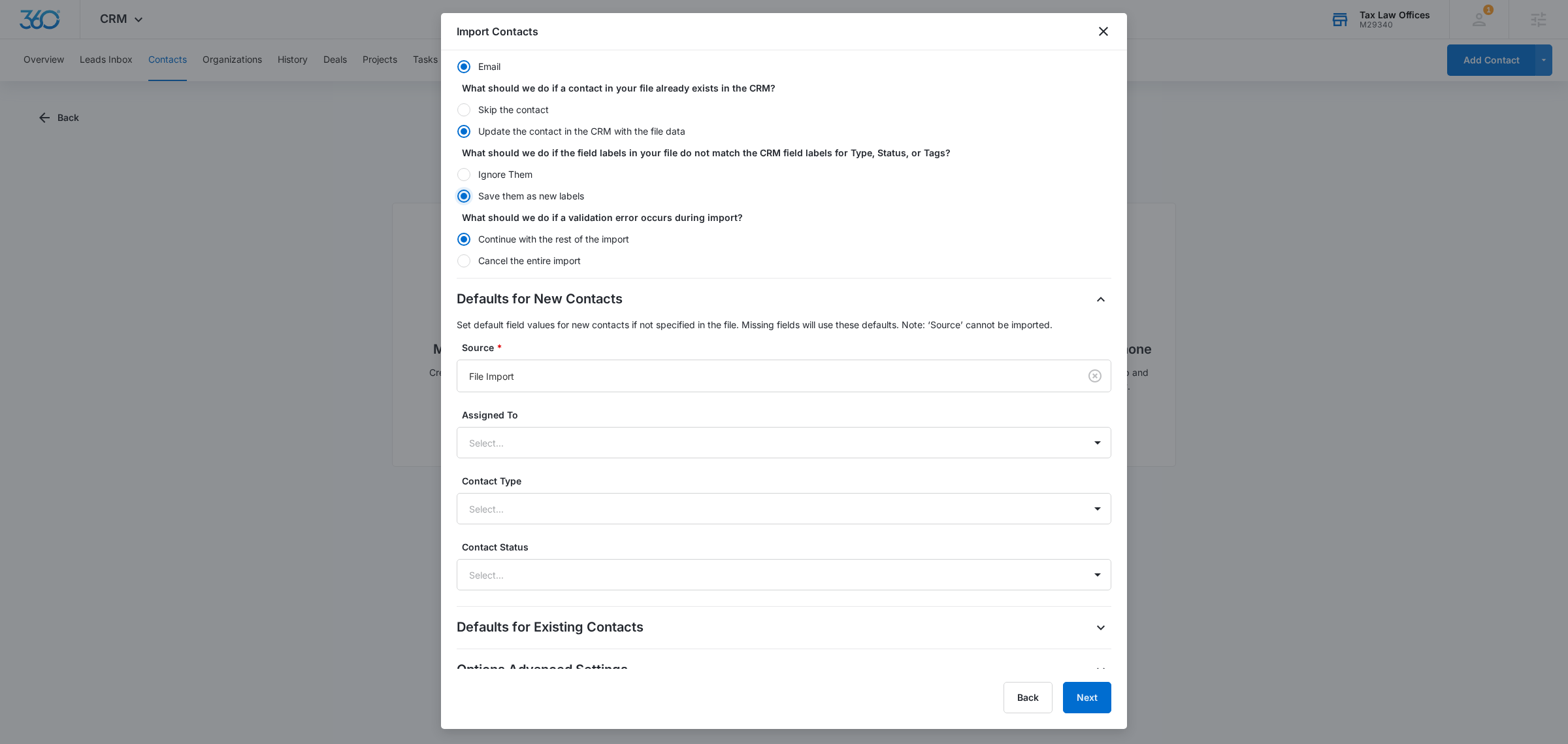
scroll to position [118, 0]
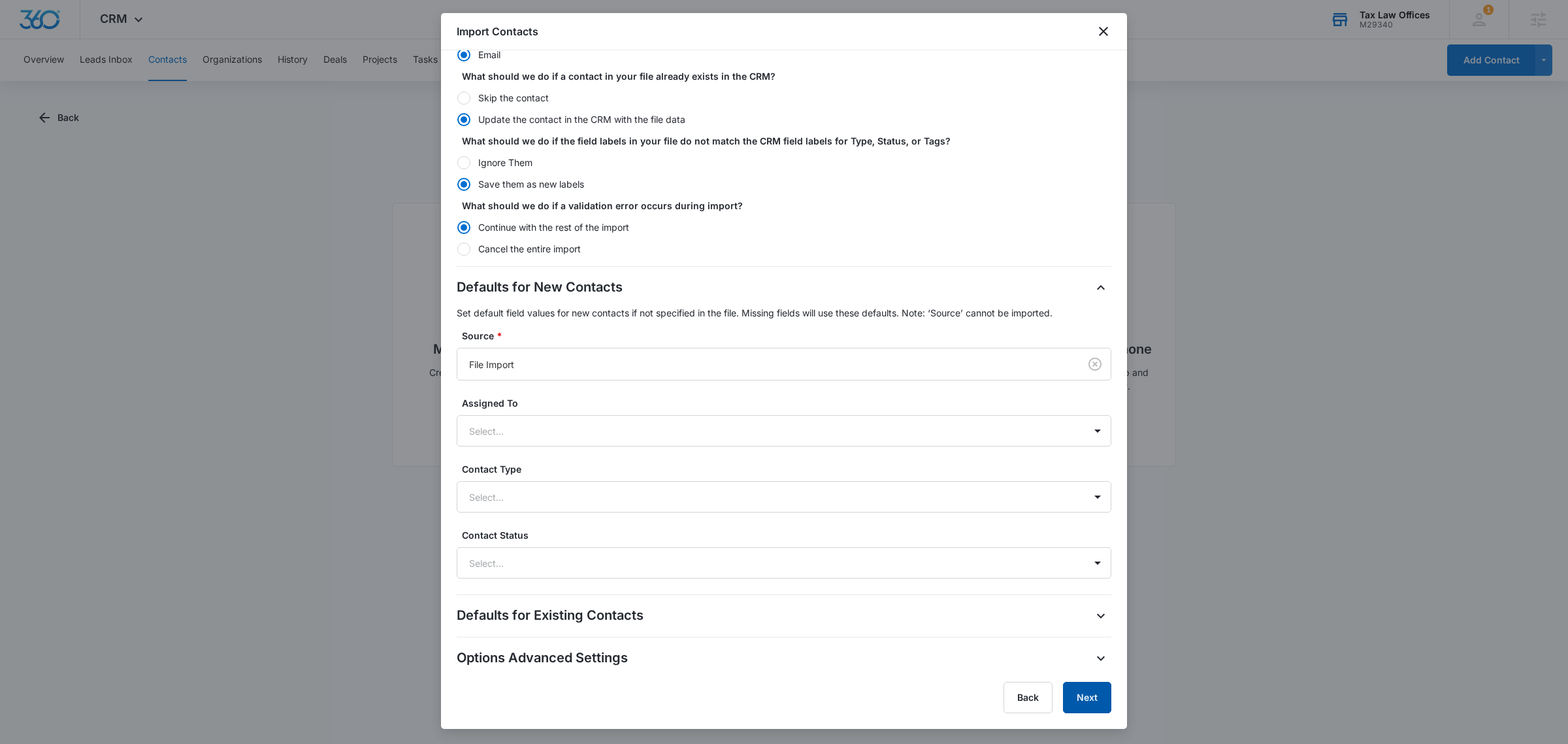
click at [1104, 693] on button "Next" at bounding box center [1087, 697] width 48 height 31
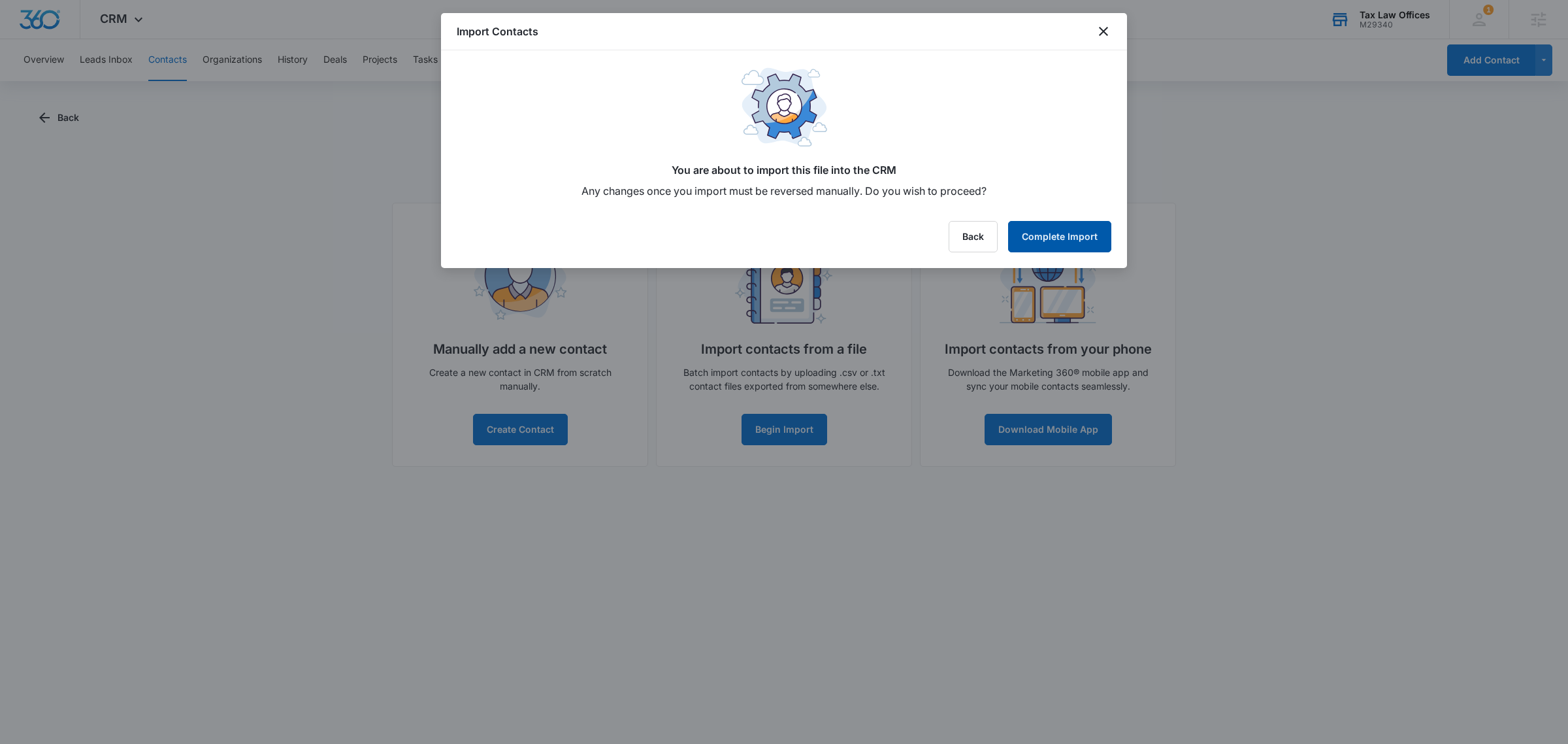
click at [1047, 242] on button "Complete Import" at bounding box center [1059, 236] width 103 height 31
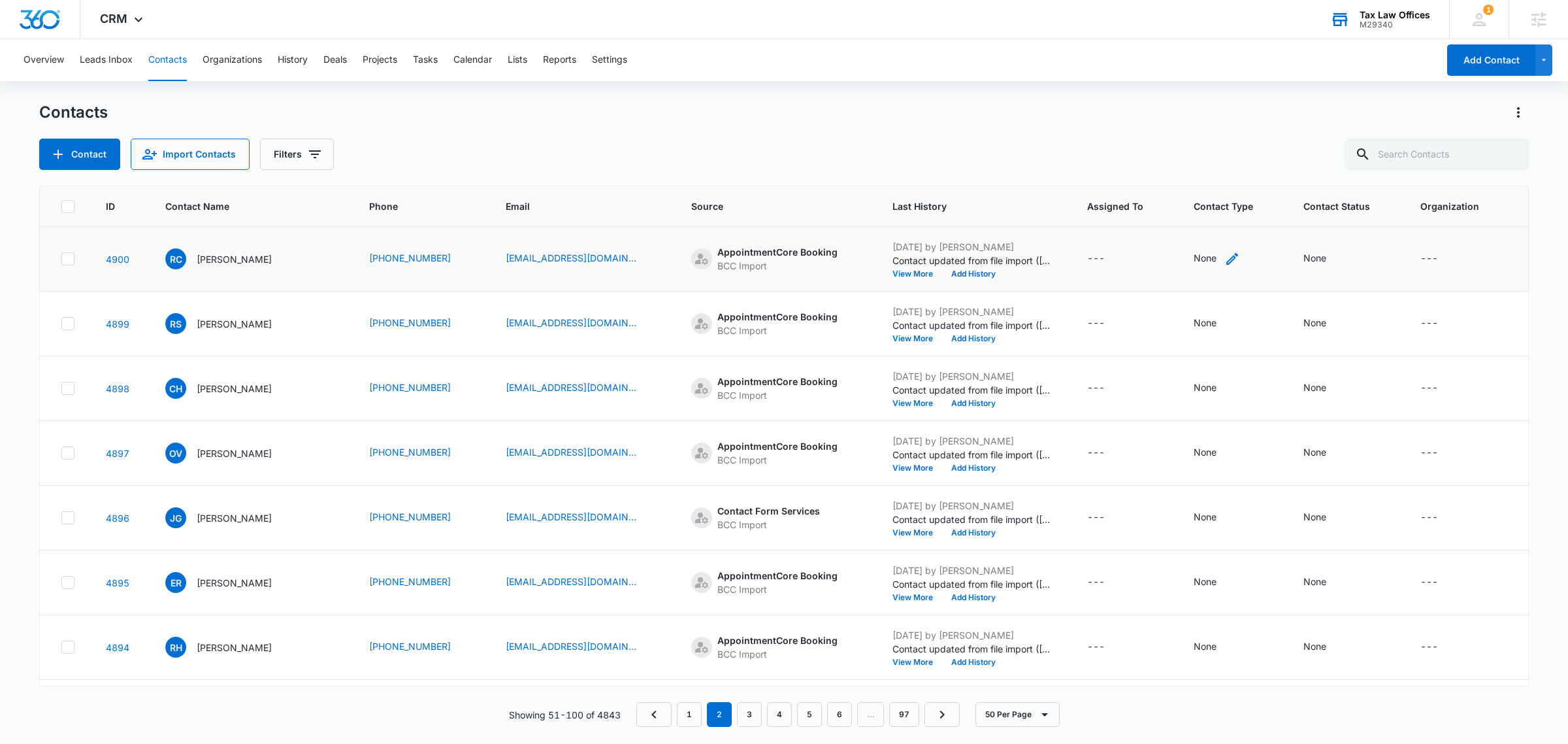
click at [1224, 258] on icon "Contact Type - None - Select to Edit Field" at bounding box center [1232, 258] width 15 height 15
click at [1174, 176] on div at bounding box center [1163, 175] width 58 height 16
click at [1241, 89] on div "Overview Leads Inbox Contacts Organizations History Deals Projects Tasks Calend…" at bounding box center [784, 391] width 1568 height 703
click at [526, 60] on button "Lists" at bounding box center [518, 60] width 19 height 42
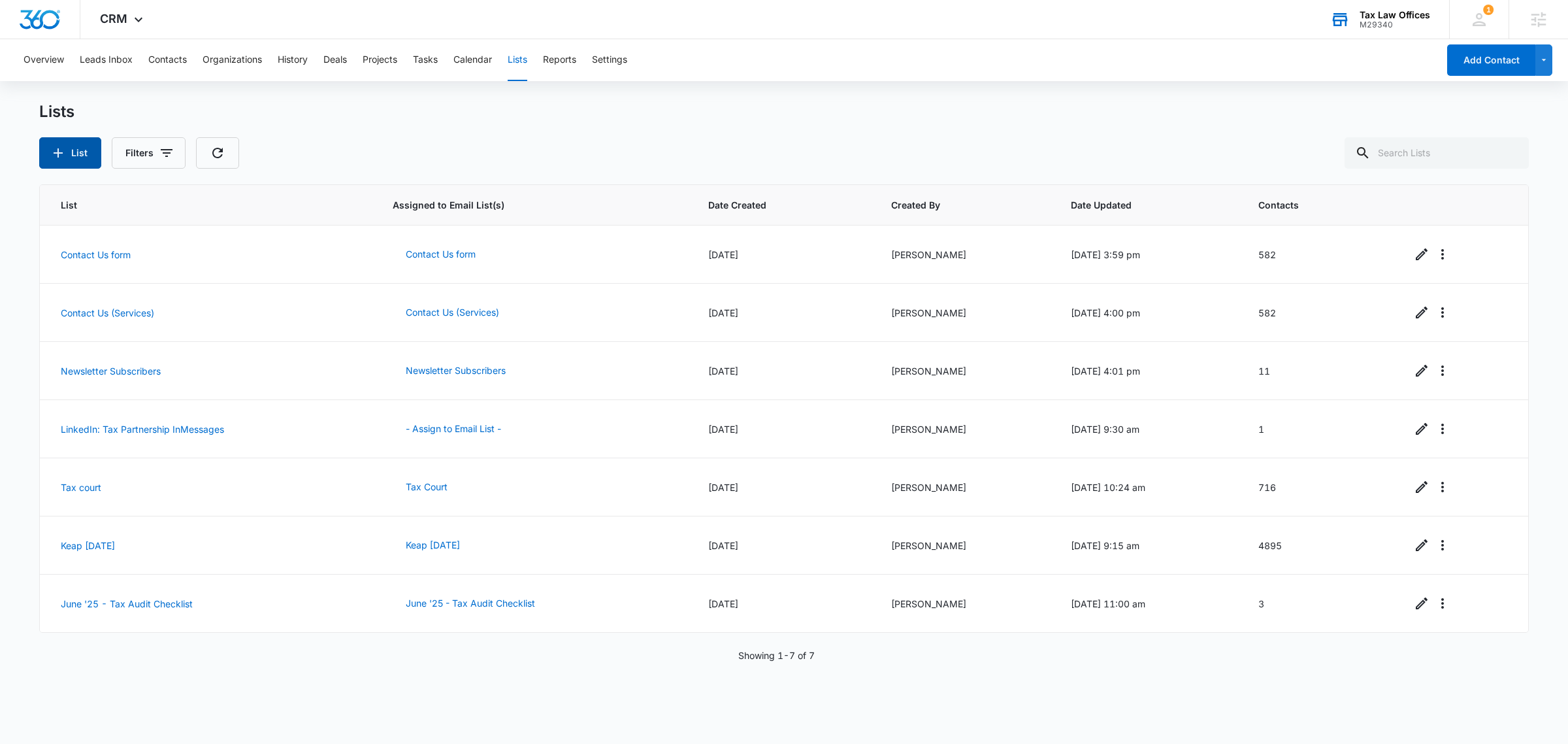
click at [90, 158] on button "List" at bounding box center [70, 152] width 62 height 31
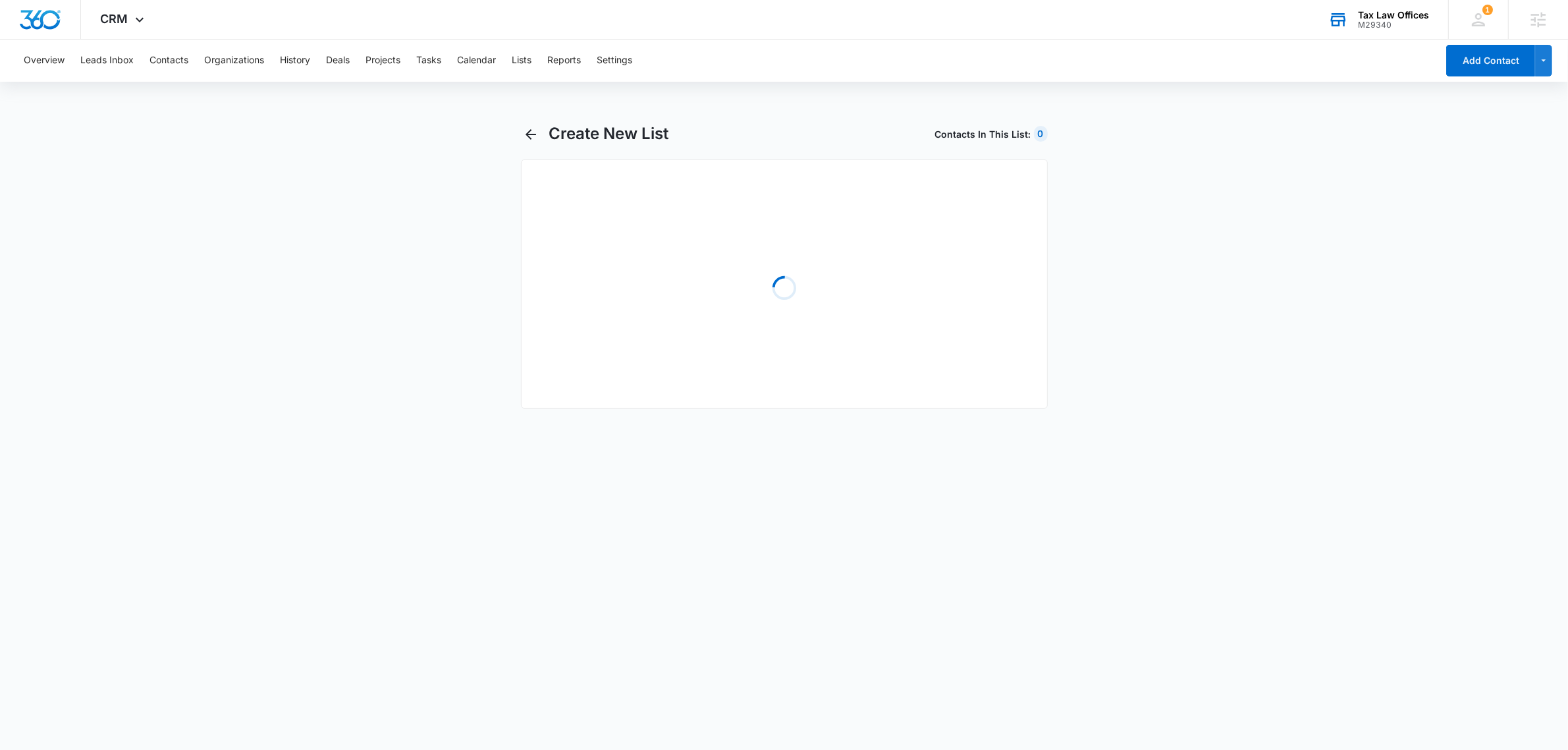
select select "31"
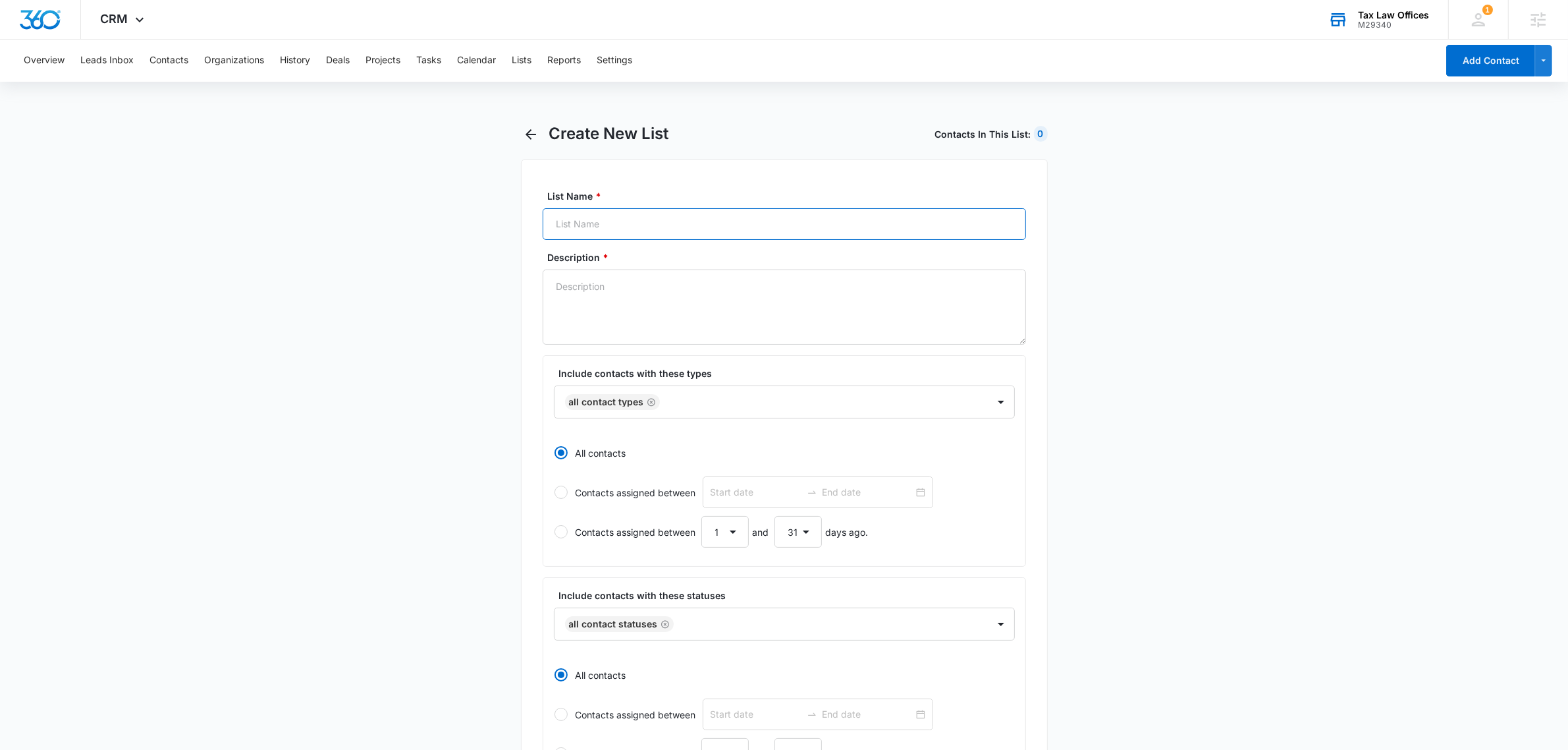
drag, startPoint x: 596, startPoint y: 218, endPoint x: 586, endPoint y: 216, distance: 10.2
click at [596, 218] on input "List Name *" at bounding box center [784, 224] width 483 height 32
type input "All"
click at [672, 406] on div at bounding box center [817, 402] width 307 height 16
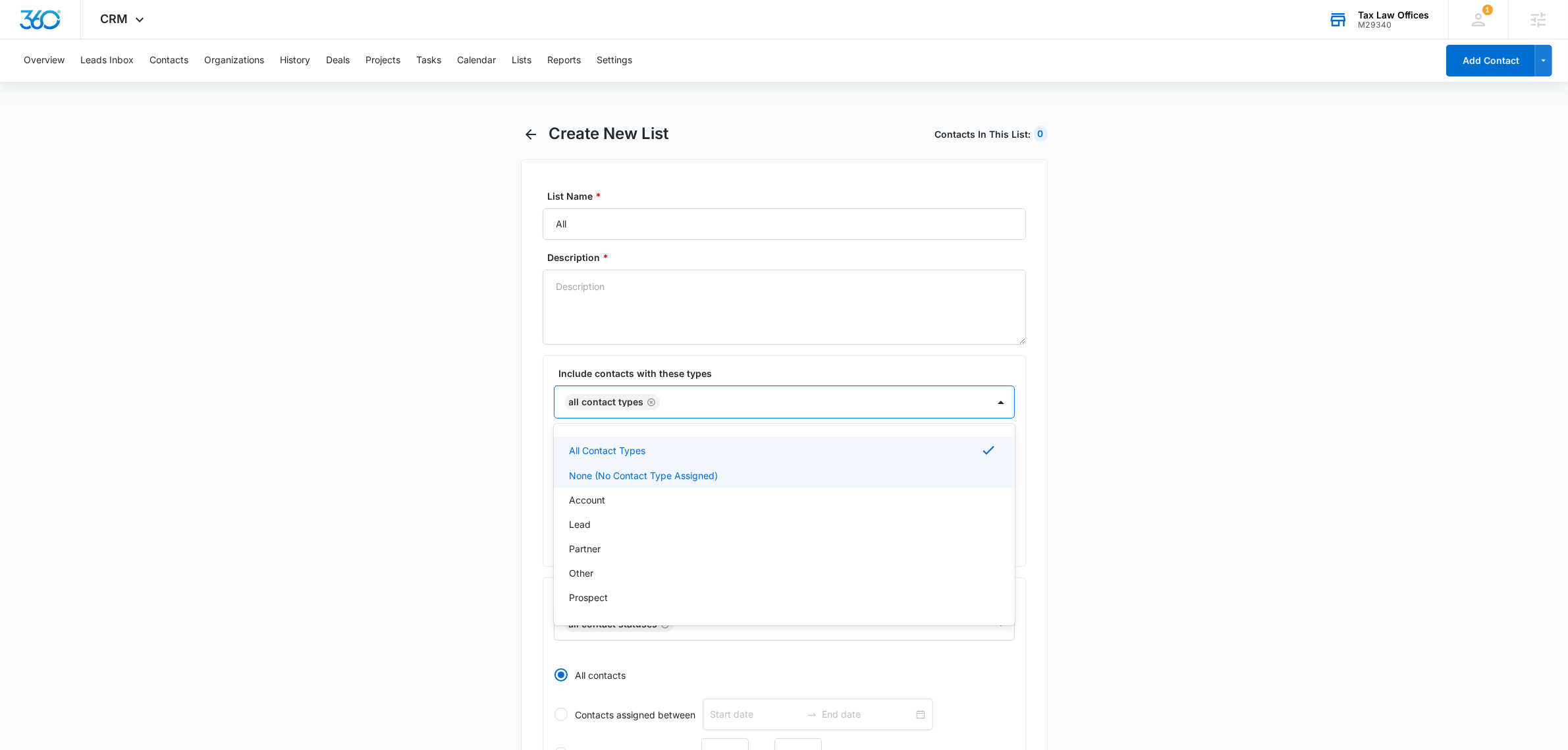
click at [670, 478] on p "None (No Contact Type Assigned)" at bounding box center [643, 475] width 148 height 14
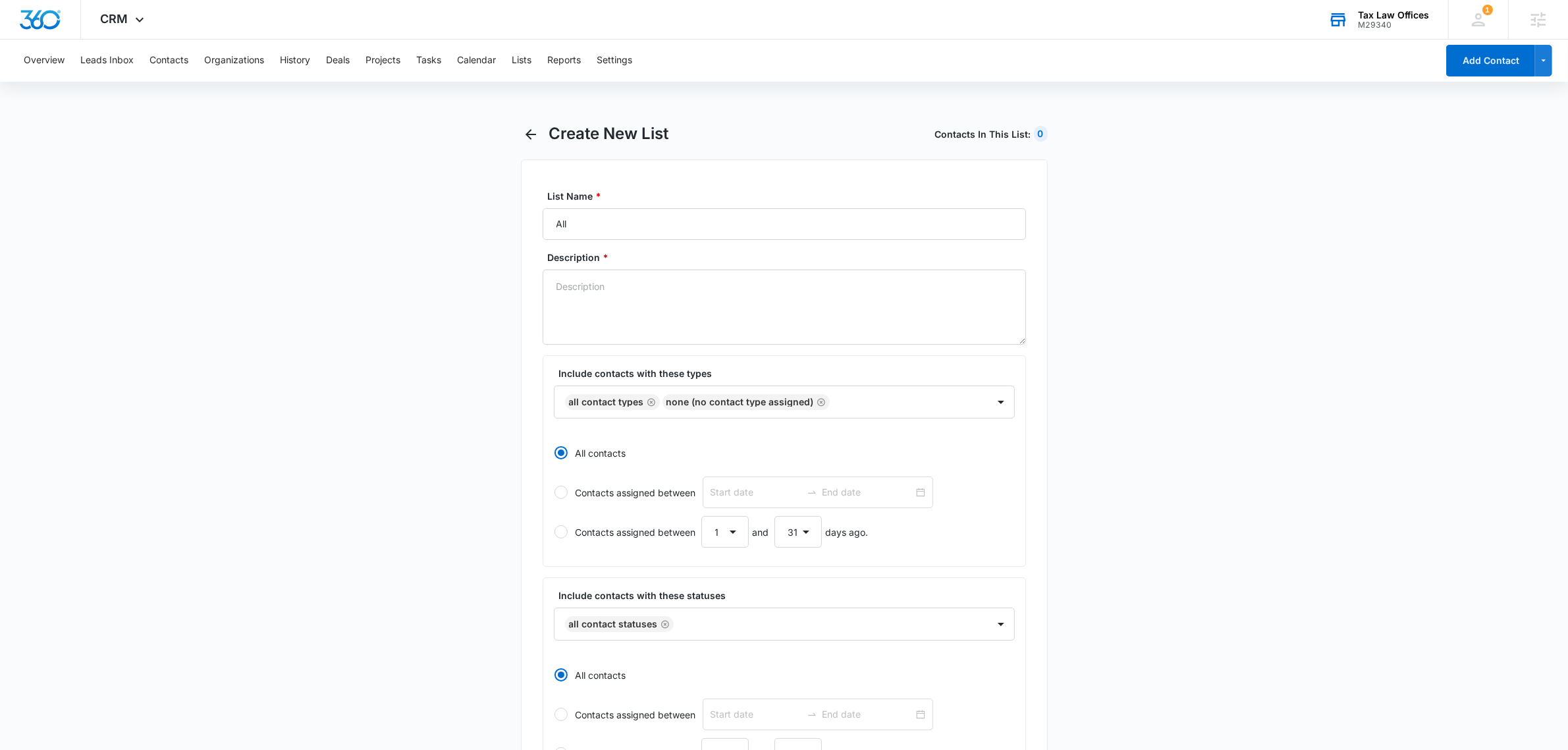
click at [1364, 367] on main "Create New List Contacts In This List : 0 List Name * All Description * Include…" at bounding box center [784, 629] width 1568 height 1011
click at [873, 313] on textarea "Description *" at bounding box center [784, 307] width 483 height 75
type textarea "a"
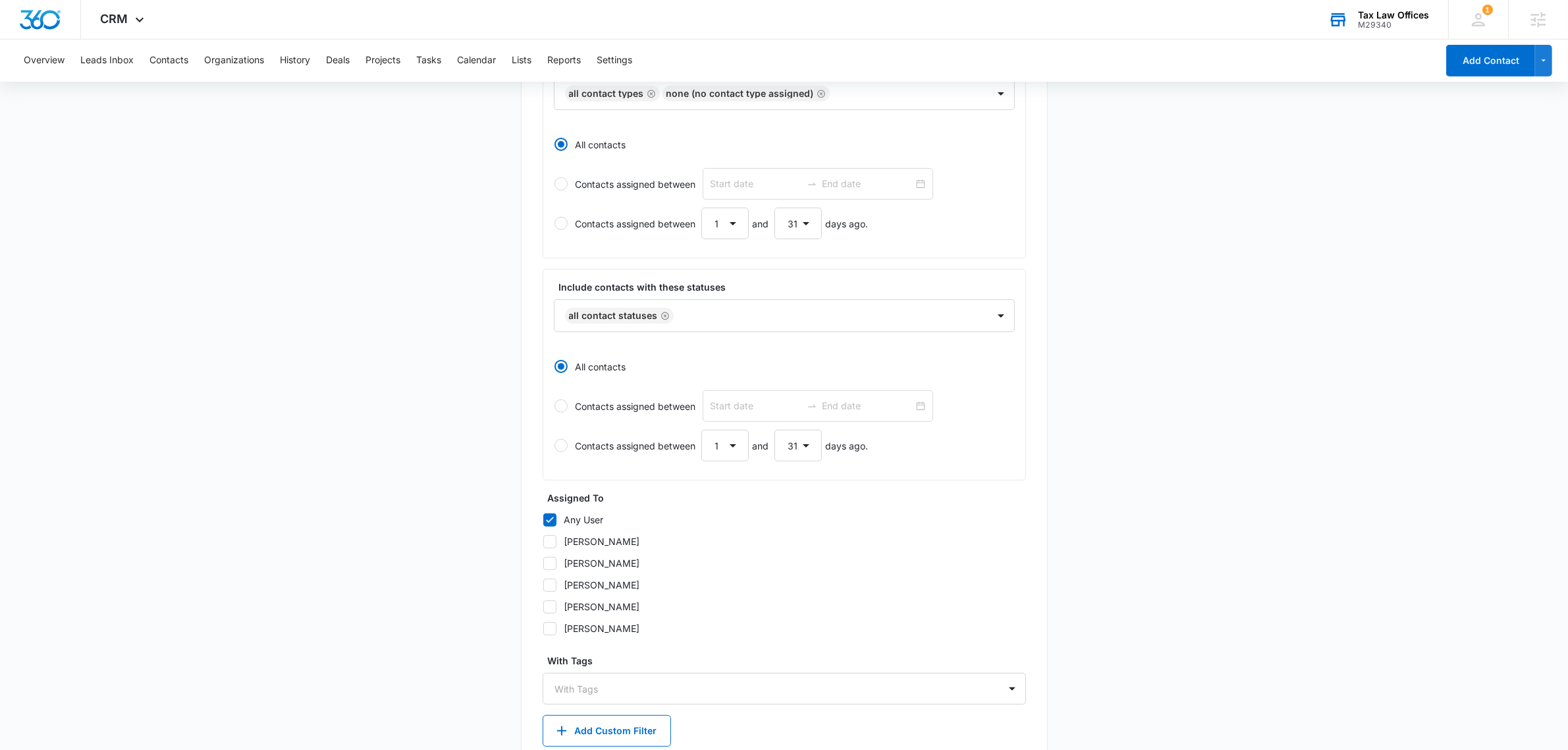
scroll to position [386, 0]
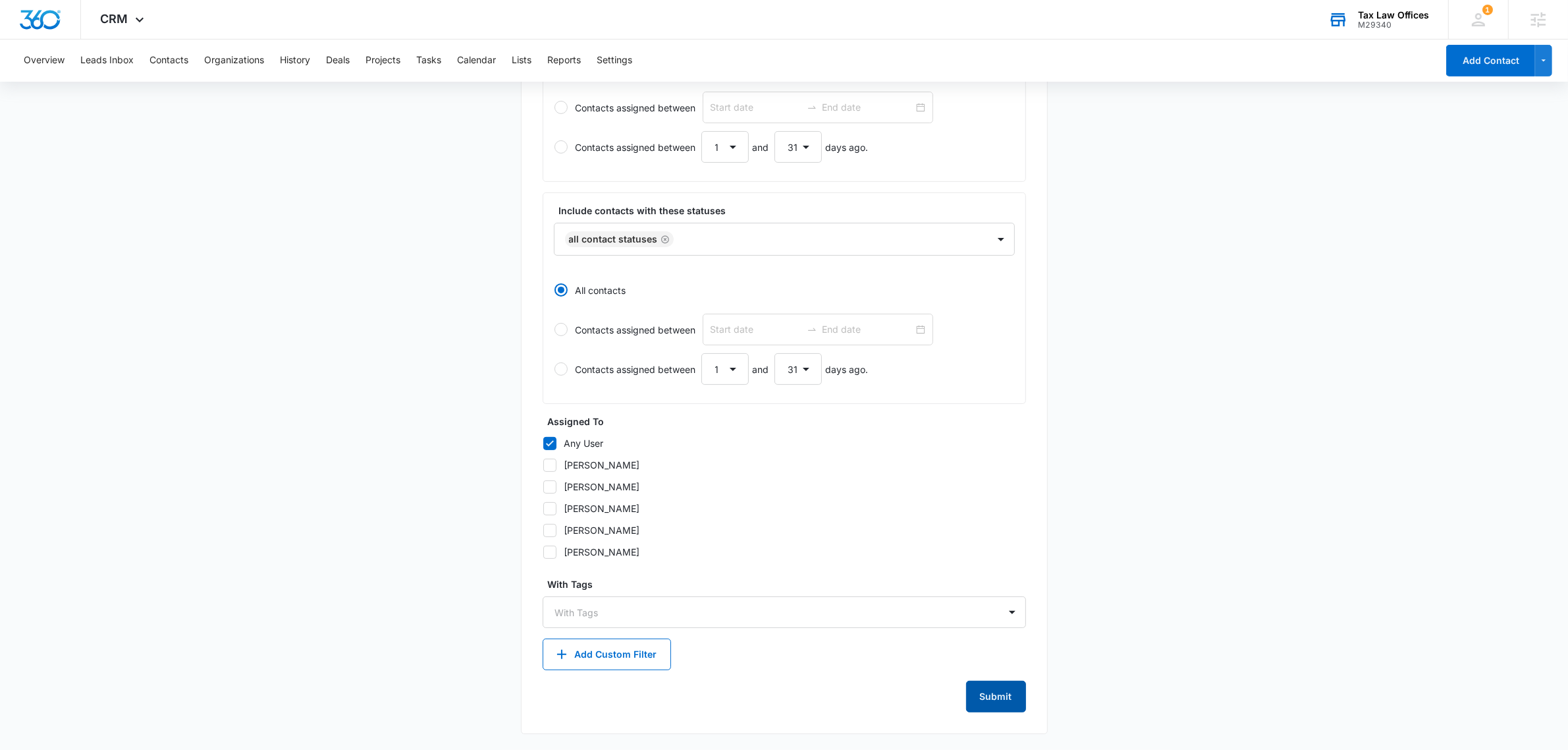
type textarea "All contacts"
click at [991, 700] on button "Submit" at bounding box center [996, 696] width 60 height 32
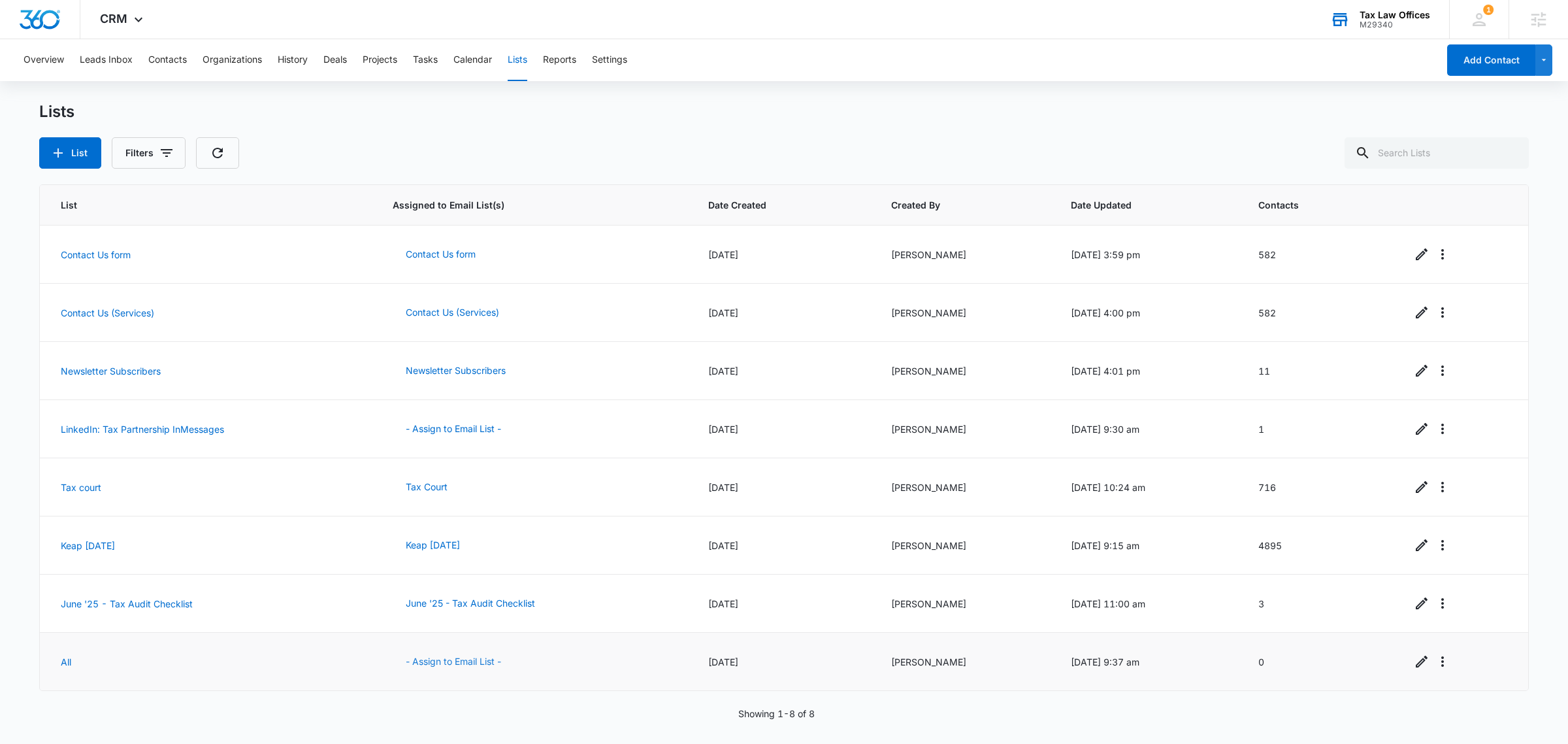
click at [456, 661] on button "- Assign to Email List -" at bounding box center [453, 661] width 122 height 31
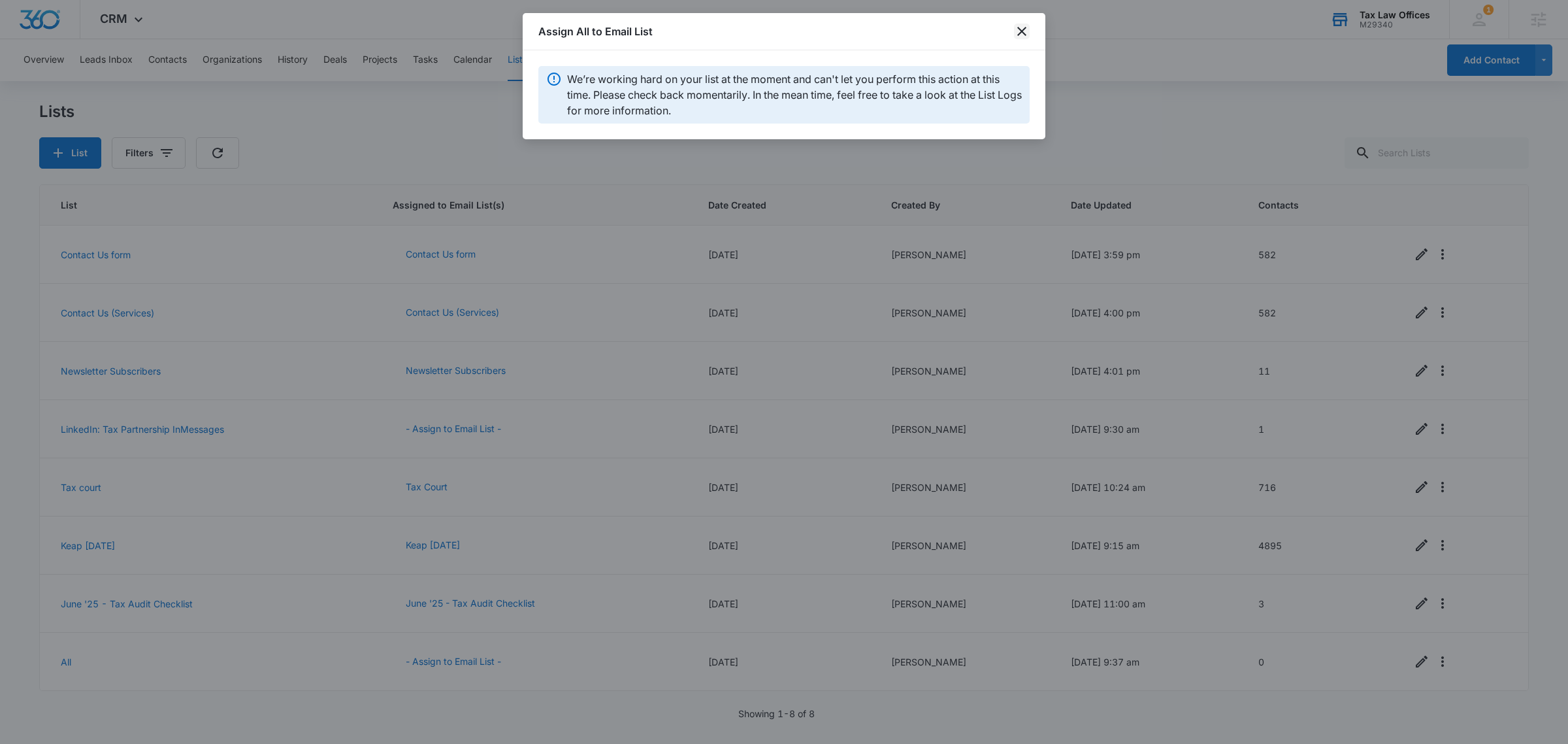
click at [1028, 31] on icon "close" at bounding box center [1021, 31] width 15 height 15
